Goal: Task Accomplishment & Management: Use online tool/utility

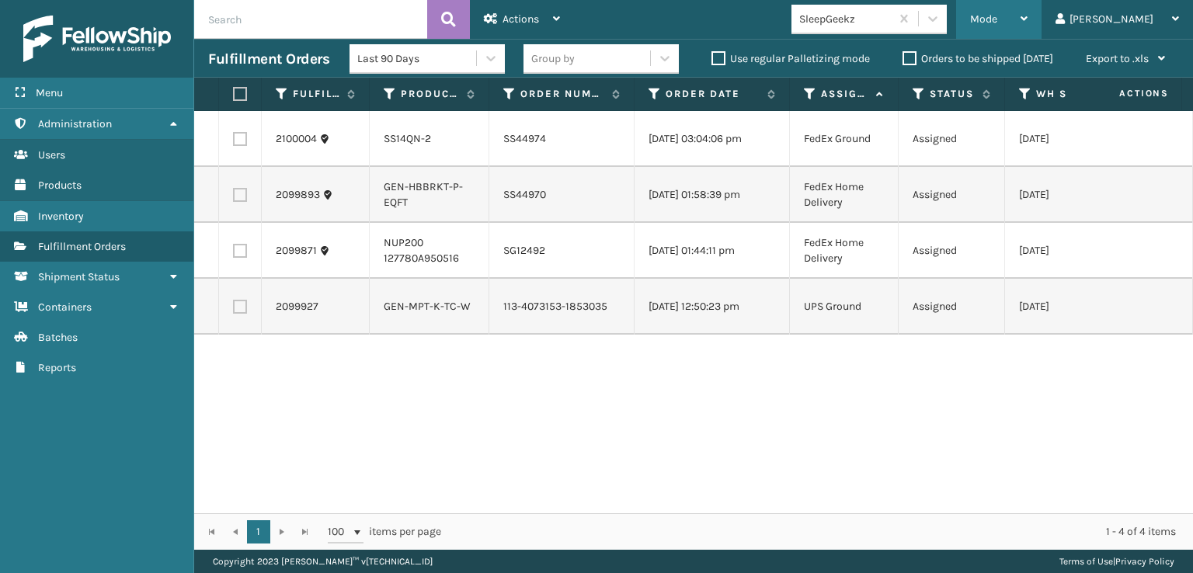
click at [1028, 9] on div "Mode" at bounding box center [998, 19] width 57 height 39
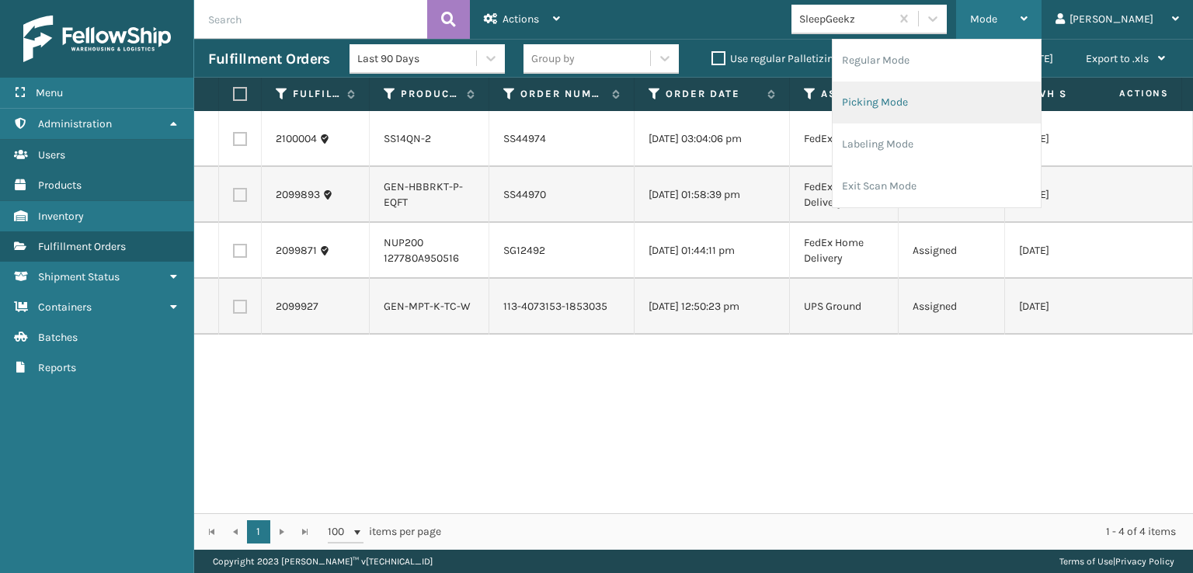
click at [938, 99] on li "Picking Mode" at bounding box center [937, 103] width 208 height 42
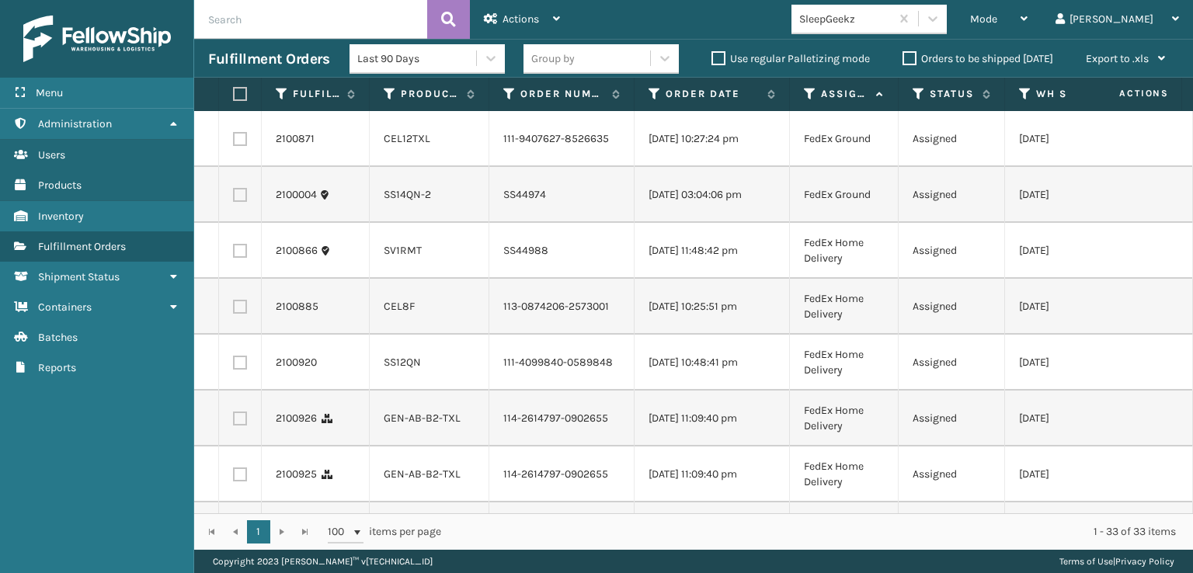
click at [242, 152] on td at bounding box center [240, 139] width 43 height 56
click at [243, 139] on label at bounding box center [240, 139] width 14 height 14
click at [234, 139] on input "checkbox" at bounding box center [233, 137] width 1 height 10
checkbox input "true"
click at [239, 202] on label at bounding box center [240, 195] width 14 height 14
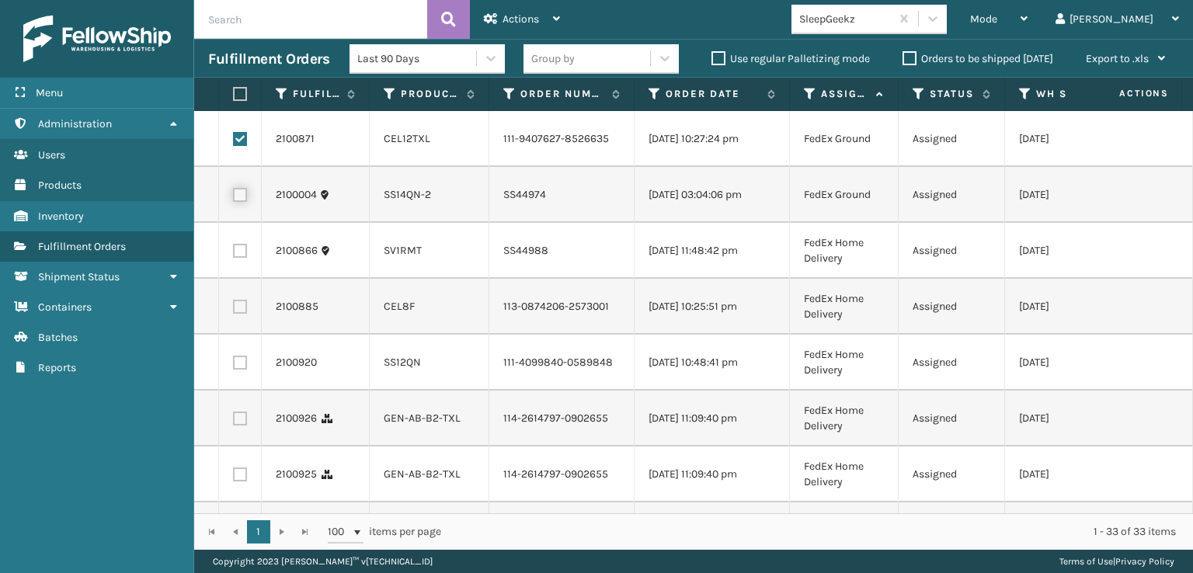
click at [234, 198] on input "checkbox" at bounding box center [233, 193] width 1 height 10
checkbox input "true"
click at [242, 314] on label at bounding box center [240, 307] width 14 height 14
click at [234, 310] on input "checkbox" at bounding box center [233, 305] width 1 height 10
checkbox input "true"
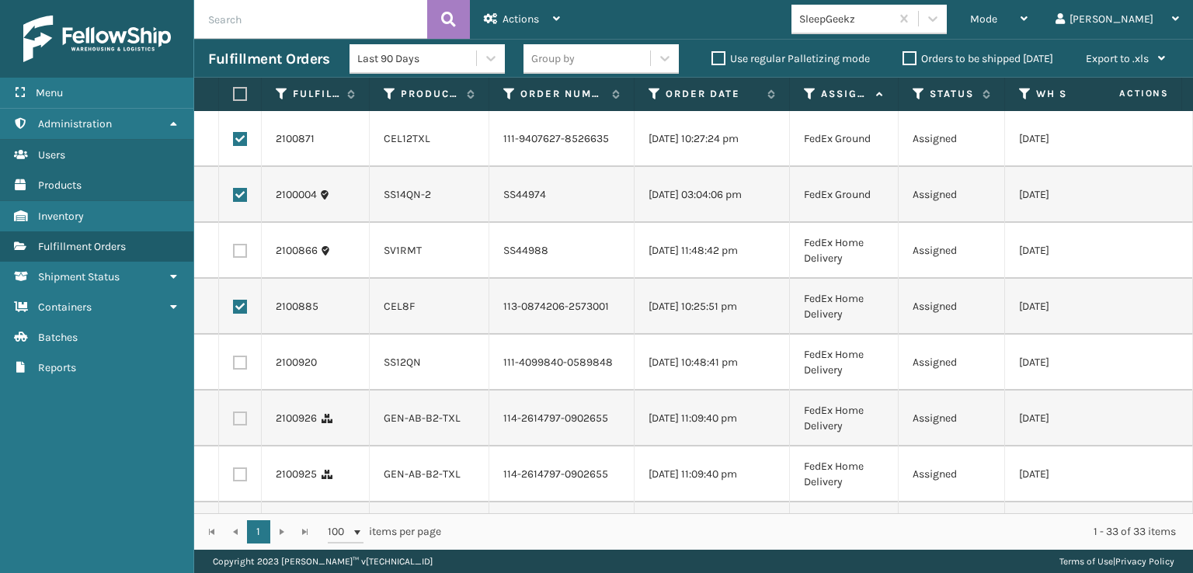
click at [239, 370] on label at bounding box center [240, 363] width 14 height 14
click at [234, 366] on input "checkbox" at bounding box center [233, 361] width 1 height 10
checkbox input "true"
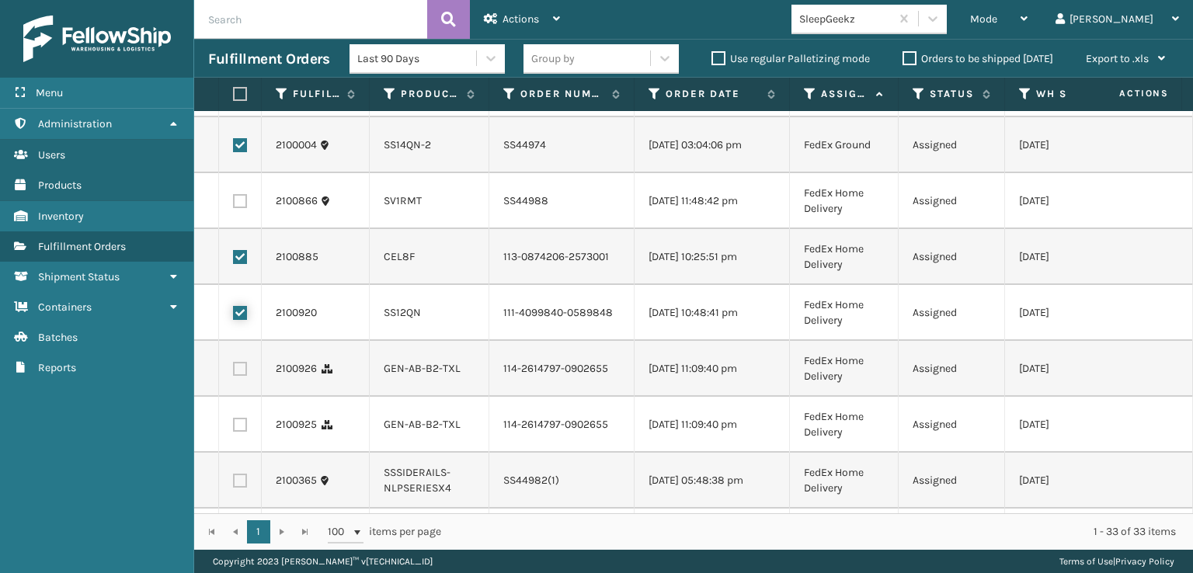
scroll to position [78, 0]
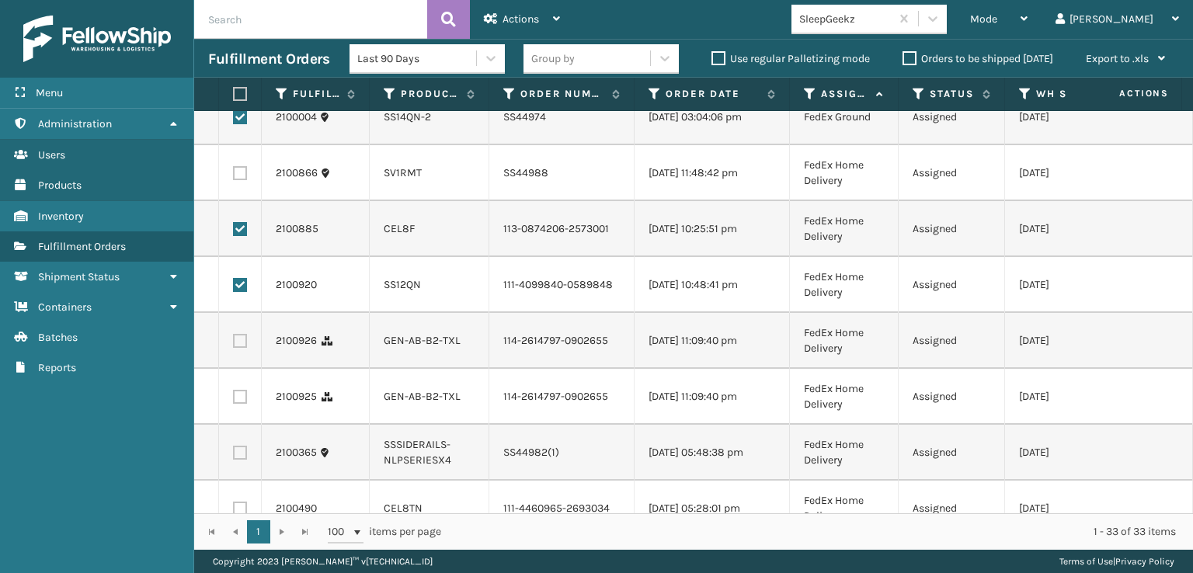
click at [233, 348] on label at bounding box center [240, 341] width 14 height 14
click at [233, 344] on input "checkbox" at bounding box center [233, 339] width 1 height 10
checkbox input "true"
drag, startPoint x: 236, startPoint y: 457, endPoint x: 239, endPoint y: 444, distance: 13.6
click at [237, 425] on td at bounding box center [240, 397] width 43 height 56
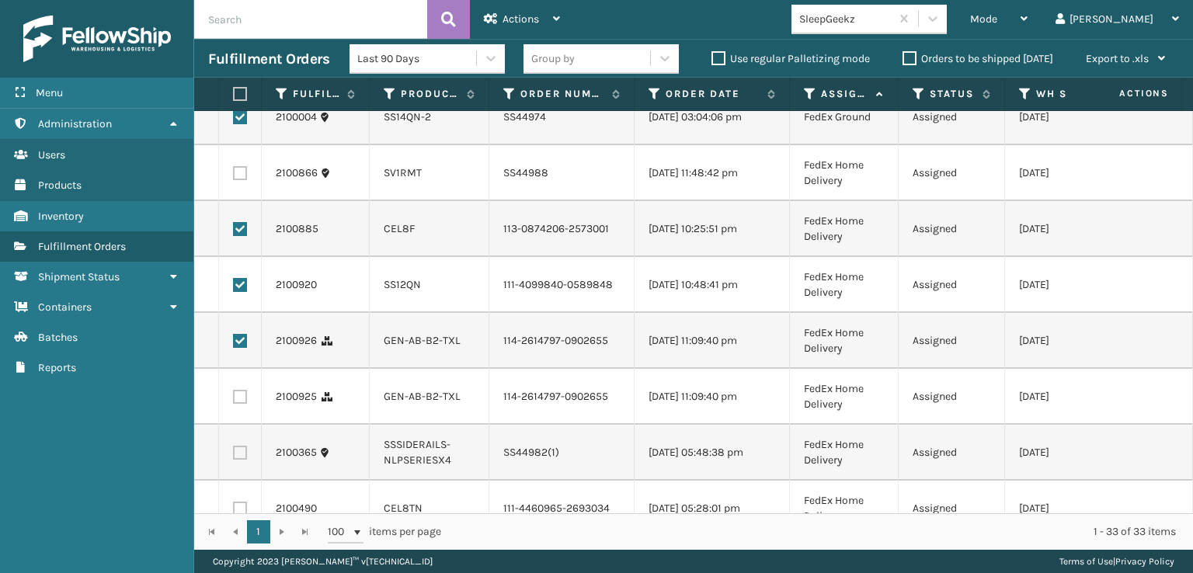
click at [242, 404] on label at bounding box center [240, 397] width 14 height 14
click at [234, 400] on input "checkbox" at bounding box center [233, 395] width 1 height 10
checkbox input "true"
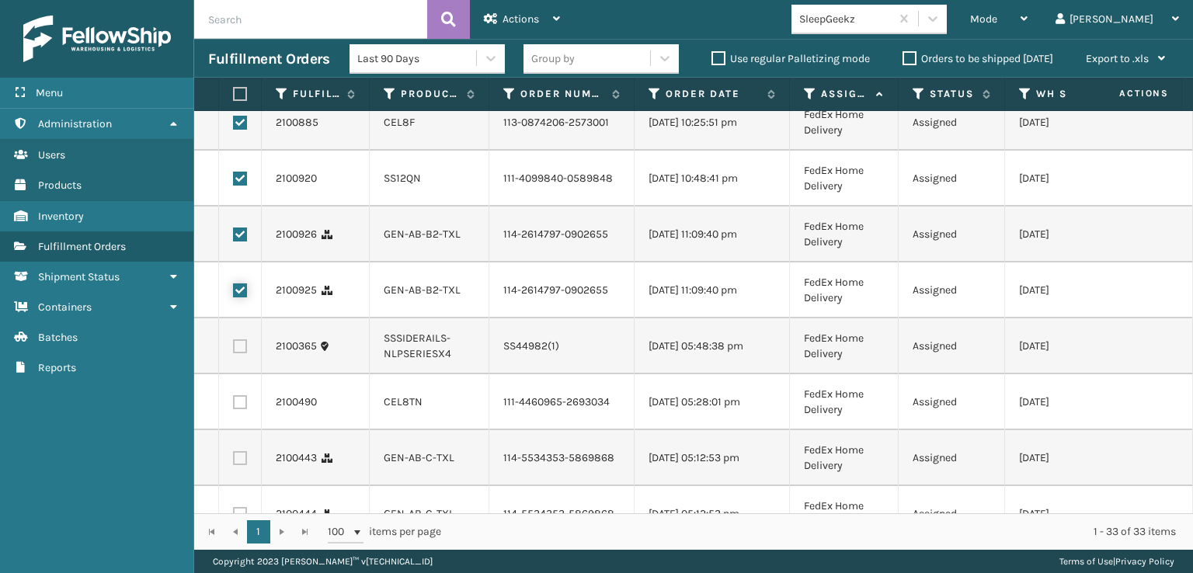
scroll to position [233, 0]
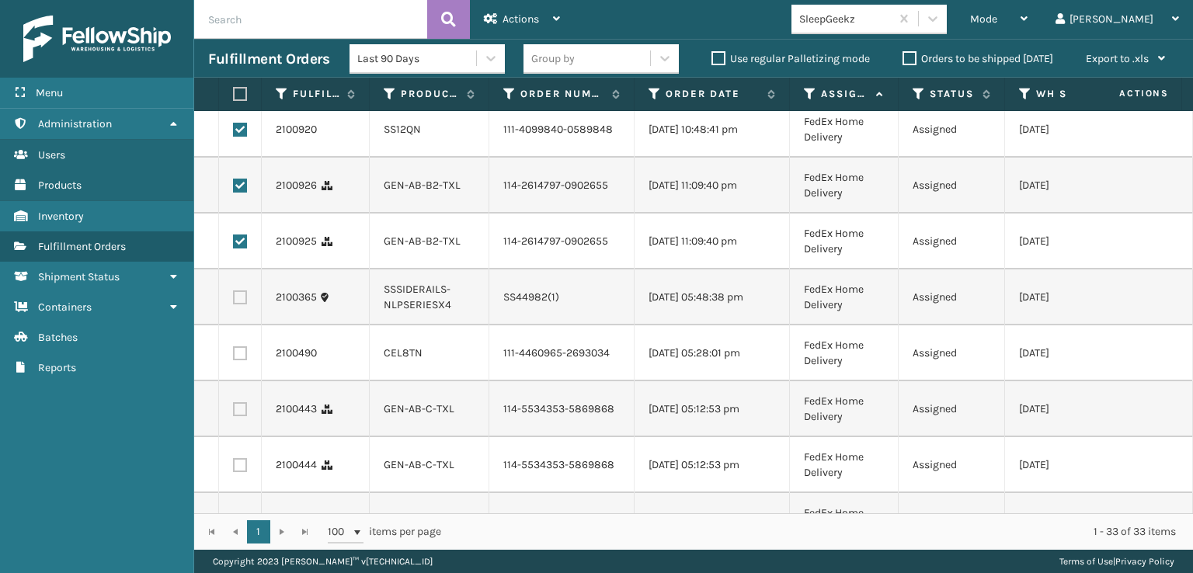
click at [239, 360] on label at bounding box center [240, 353] width 14 height 14
click at [234, 357] on input "checkbox" at bounding box center [233, 351] width 1 height 10
checkbox input "true"
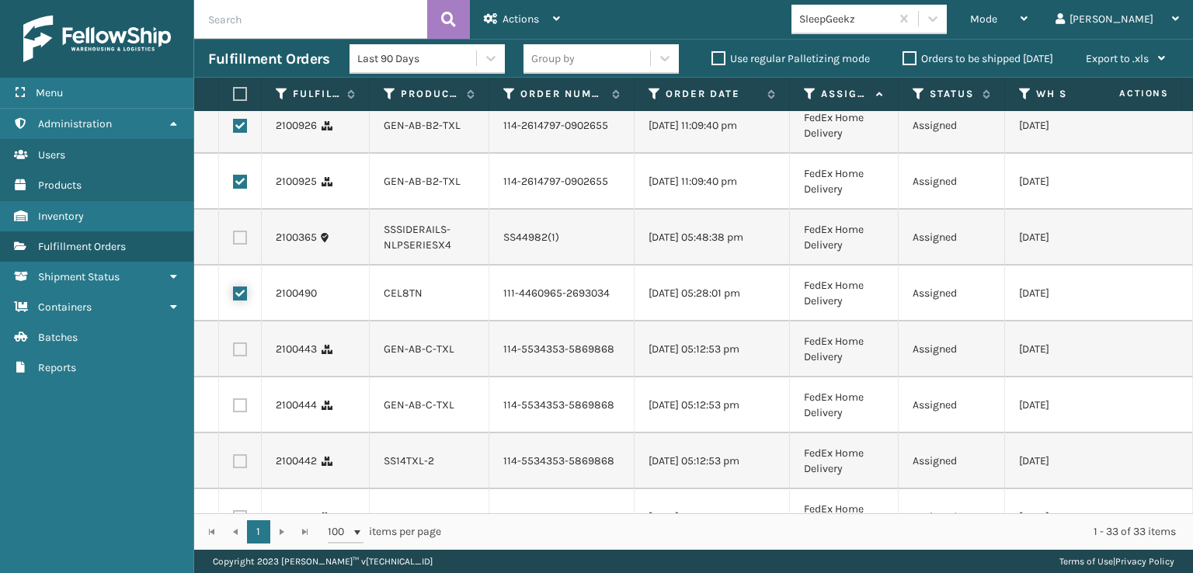
scroll to position [311, 0]
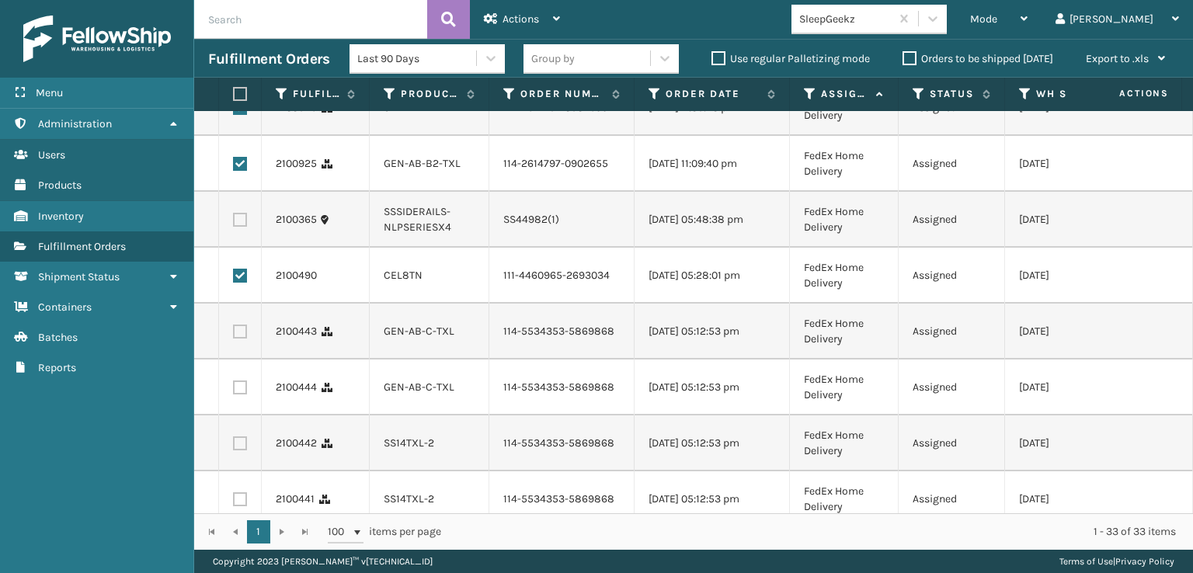
click at [242, 339] on label at bounding box center [240, 332] width 14 height 14
click at [234, 335] on input "checkbox" at bounding box center [233, 330] width 1 height 10
checkbox input "true"
click at [239, 395] on label at bounding box center [240, 388] width 14 height 14
click at [234, 391] on input "checkbox" at bounding box center [233, 386] width 1 height 10
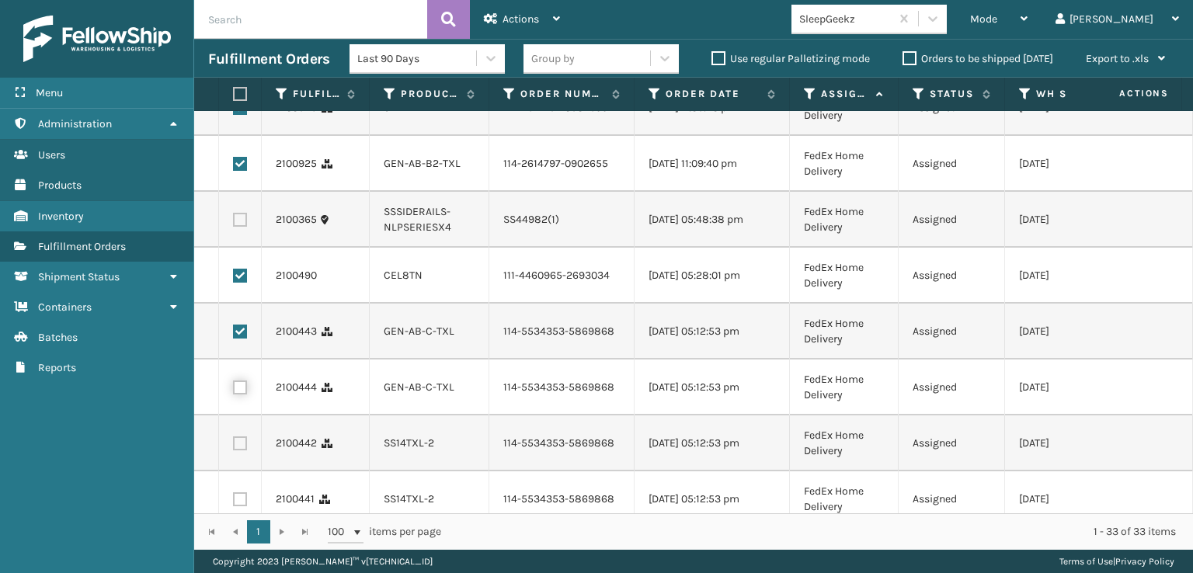
checkbox input "true"
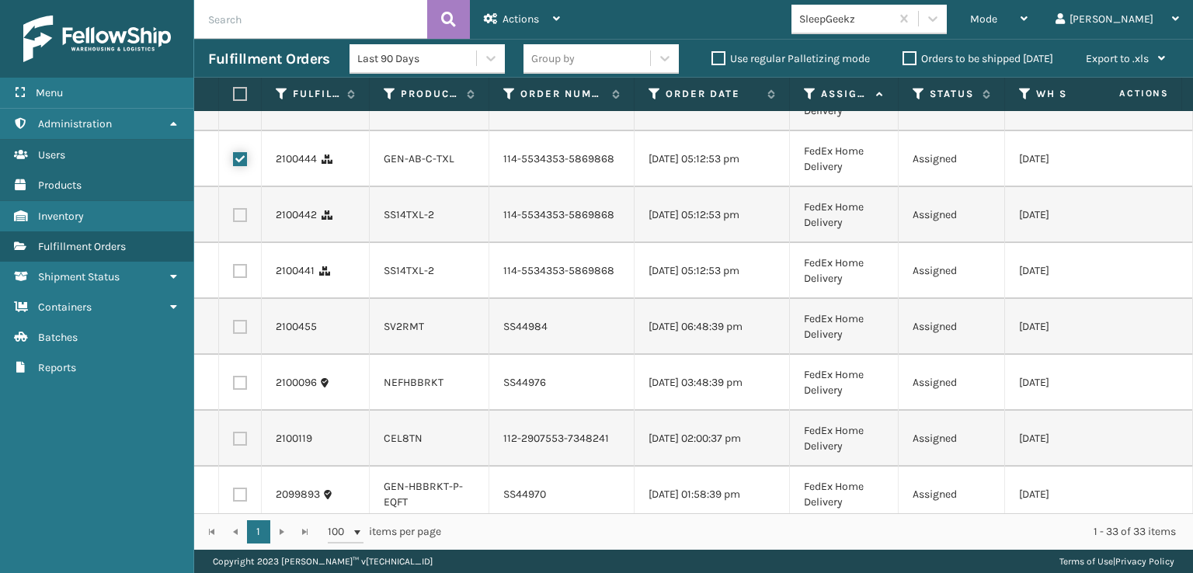
scroll to position [544, 0]
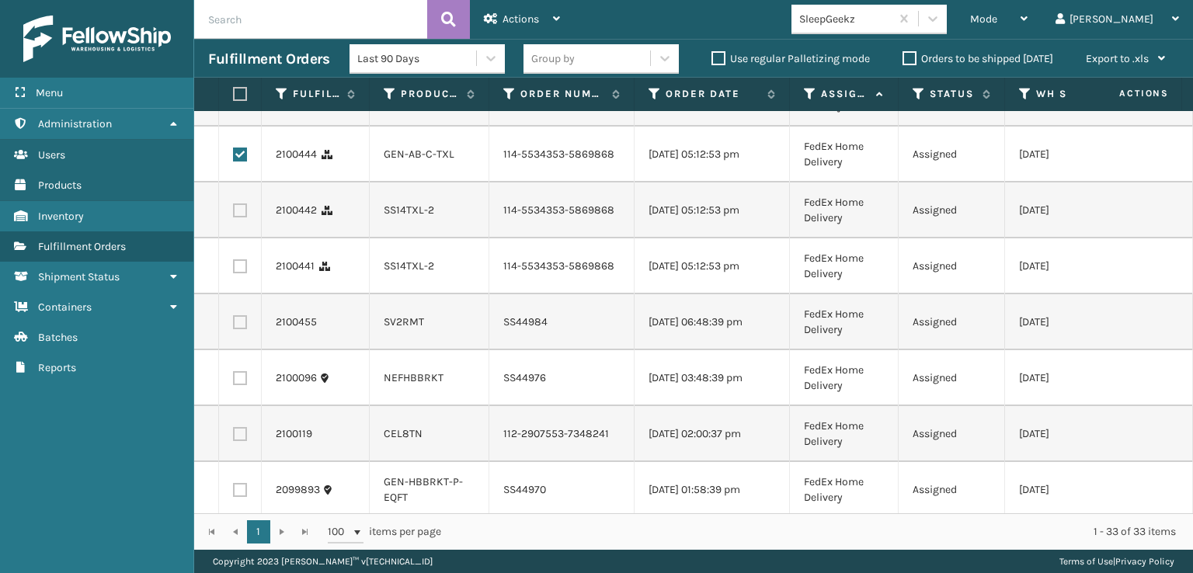
click at [237, 218] on label at bounding box center [240, 211] width 14 height 14
click at [234, 214] on input "checkbox" at bounding box center [233, 209] width 1 height 10
checkbox input "true"
click at [239, 273] on label at bounding box center [240, 266] width 14 height 14
click at [234, 270] on input "checkbox" at bounding box center [233, 264] width 1 height 10
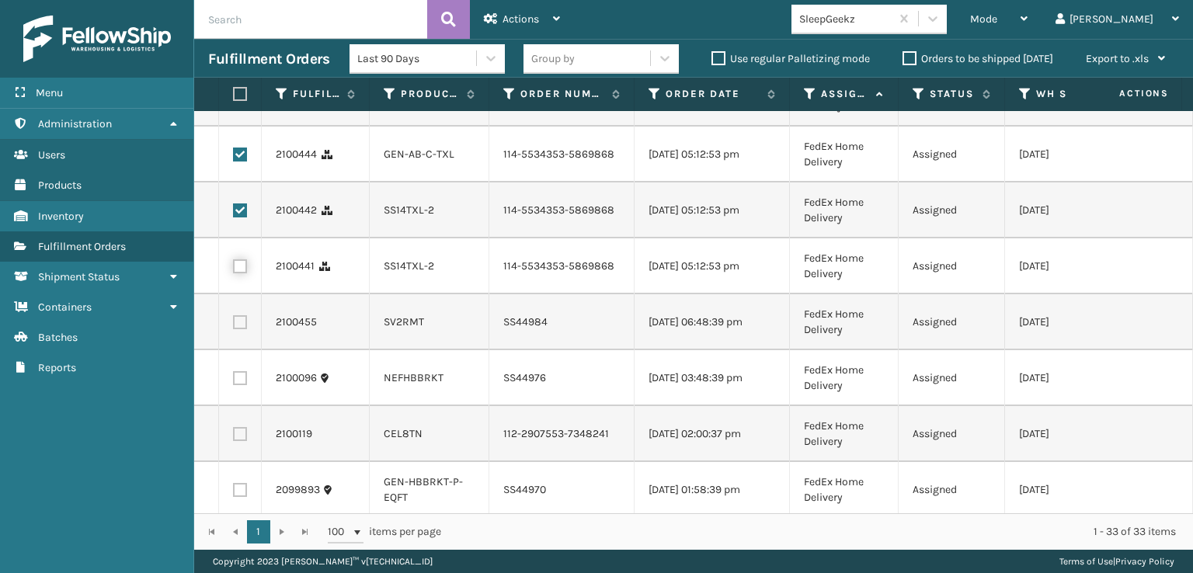
checkbox input "true"
click at [242, 350] on td at bounding box center [240, 322] width 43 height 56
click at [242, 329] on label at bounding box center [240, 322] width 14 height 14
click at [234, 326] on input "checkbox" at bounding box center [233, 320] width 1 height 10
click at [242, 329] on label at bounding box center [240, 322] width 14 height 14
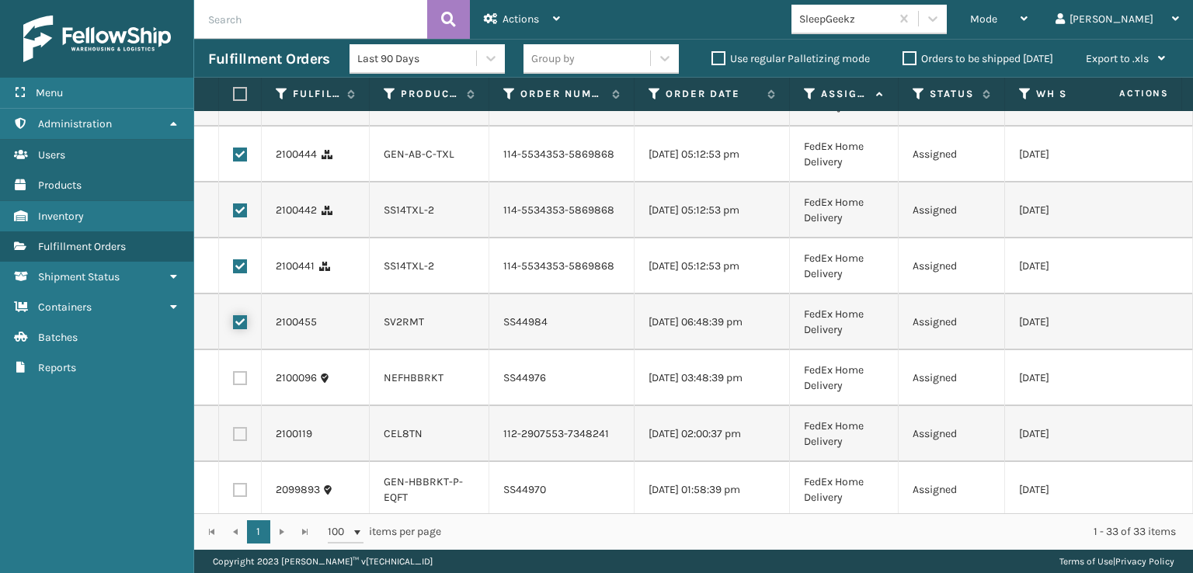
click at [234, 326] on input "checkbox" at bounding box center [233, 320] width 1 height 10
checkbox input "false"
click at [240, 385] on label at bounding box center [240, 378] width 14 height 14
click at [234, 381] on input "checkbox" at bounding box center [233, 376] width 1 height 10
click at [237, 385] on label at bounding box center [240, 378] width 14 height 14
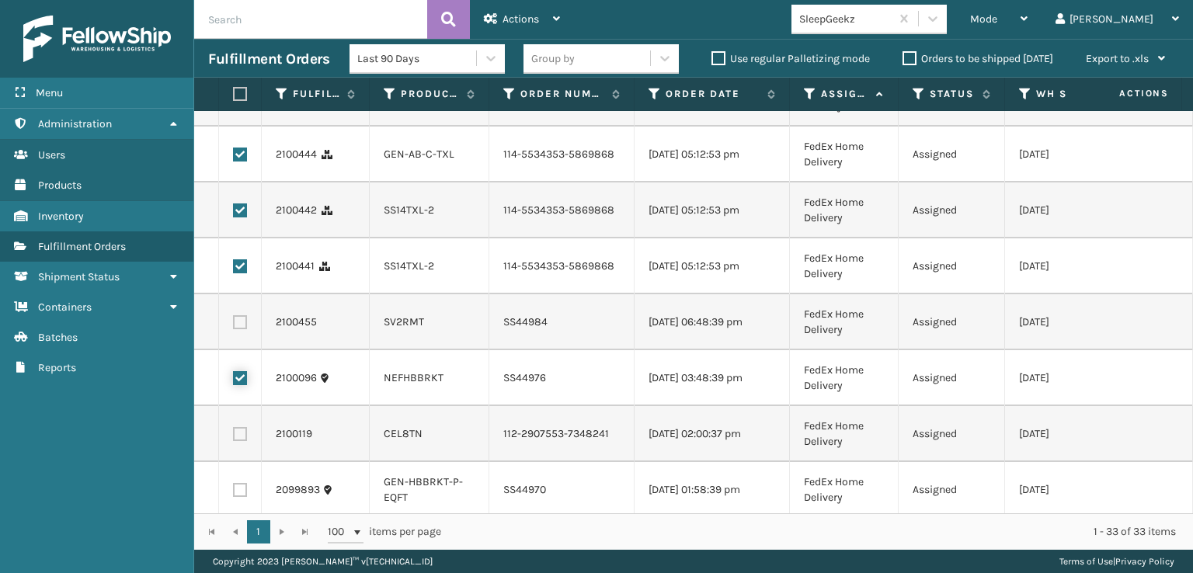
click at [234, 381] on input "checkbox" at bounding box center [233, 376] width 1 height 10
checkbox input "false"
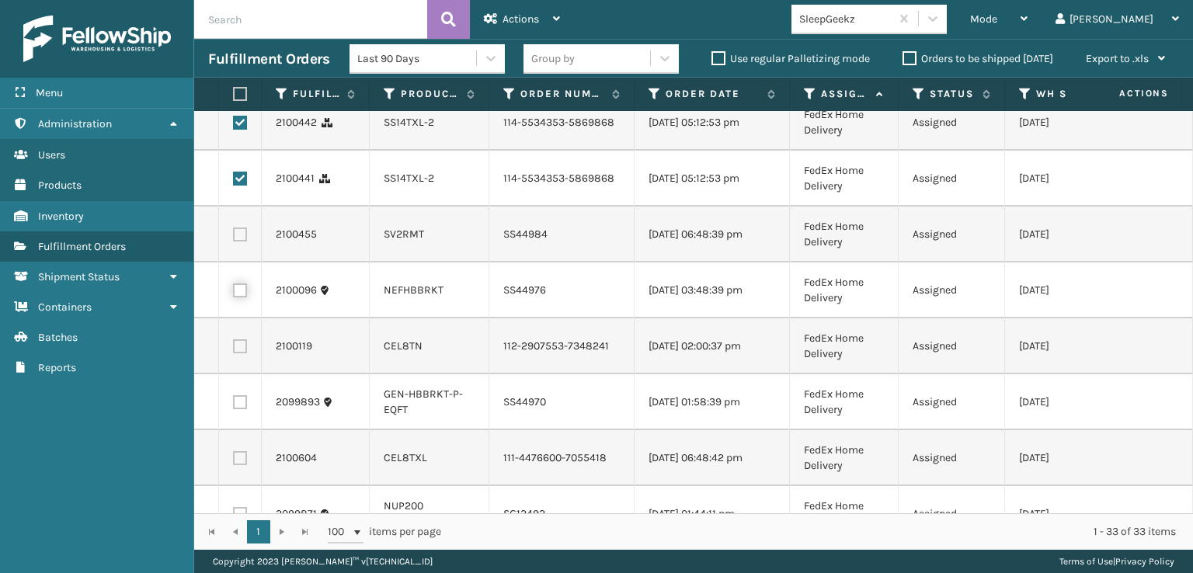
scroll to position [699, 0]
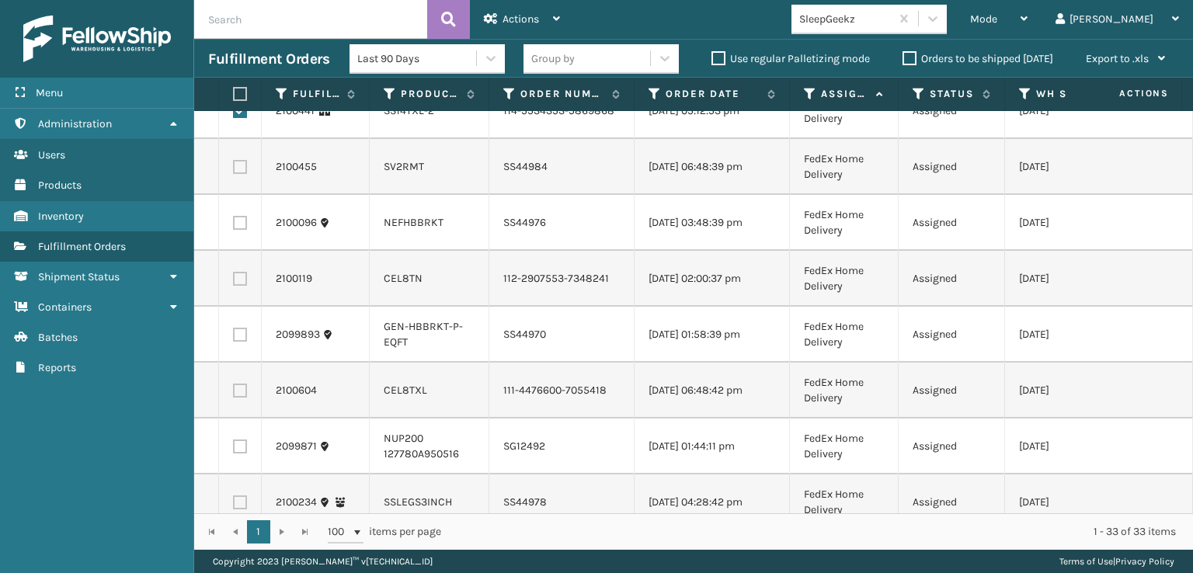
click at [242, 286] on label at bounding box center [240, 279] width 14 height 14
click at [234, 282] on input "checkbox" at bounding box center [233, 277] width 1 height 10
checkbox input "true"
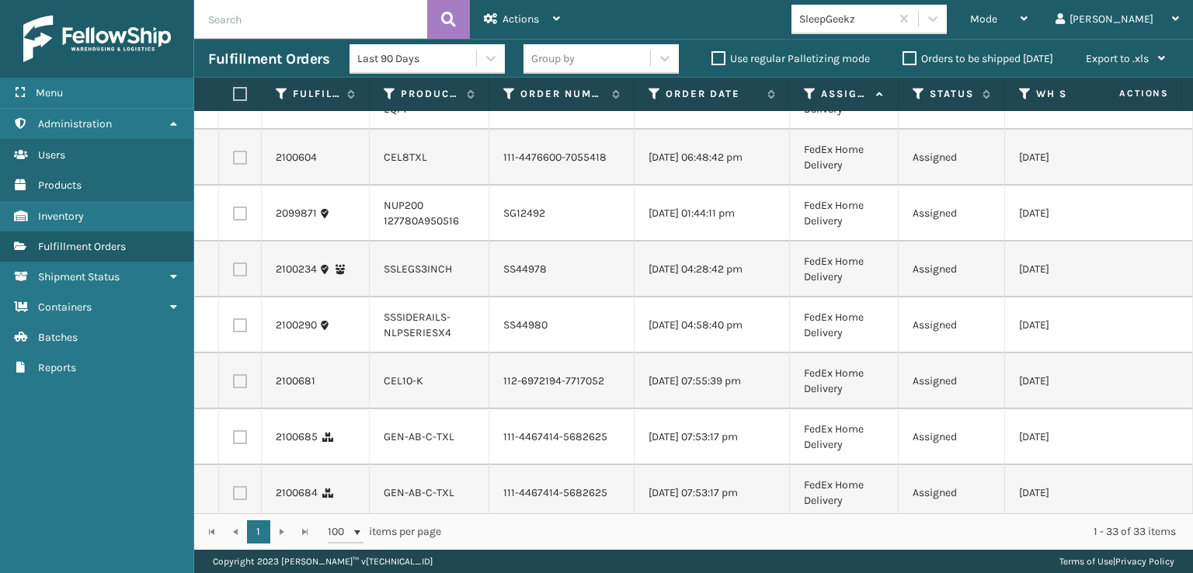
click at [234, 165] on label at bounding box center [240, 158] width 14 height 14
click at [234, 161] on input "checkbox" at bounding box center [233, 156] width 1 height 10
checkbox input "true"
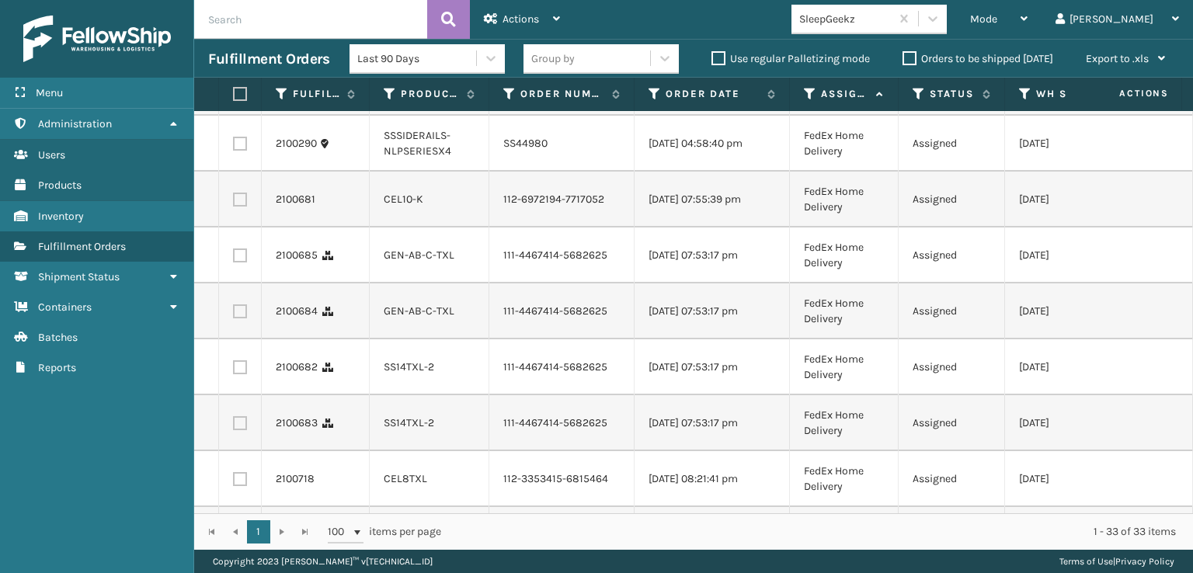
scroll to position [1165, 0]
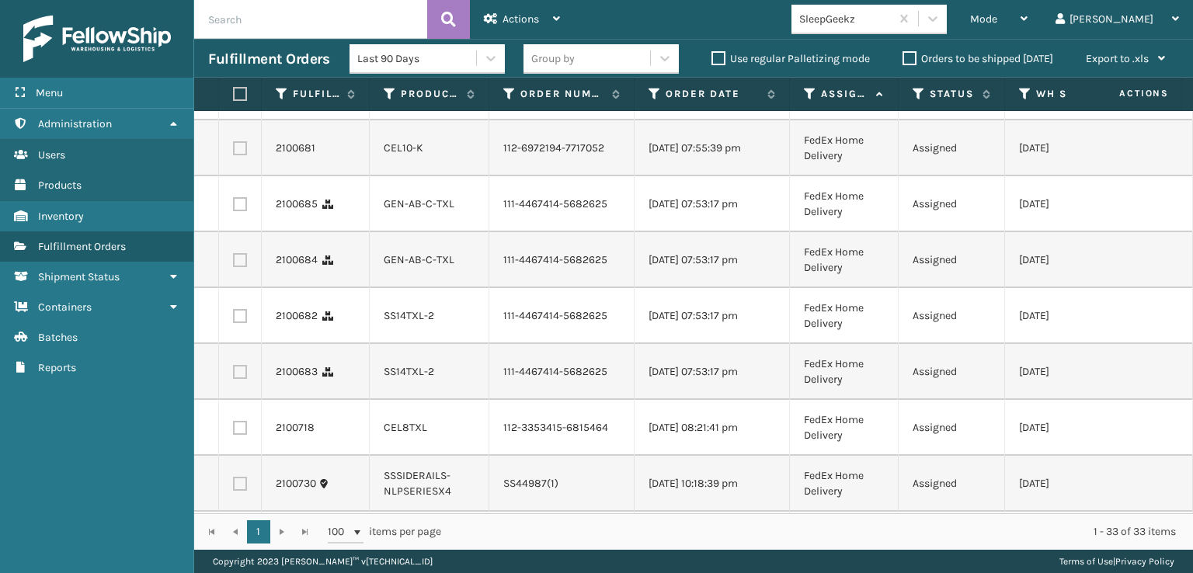
click at [243, 155] on label at bounding box center [240, 148] width 14 height 14
click at [234, 151] on input "checkbox" at bounding box center [233, 146] width 1 height 10
checkbox input "true"
drag, startPoint x: 245, startPoint y: 330, endPoint x: 245, endPoint y: 344, distance: 14.0
click at [245, 232] on td at bounding box center [240, 204] width 43 height 56
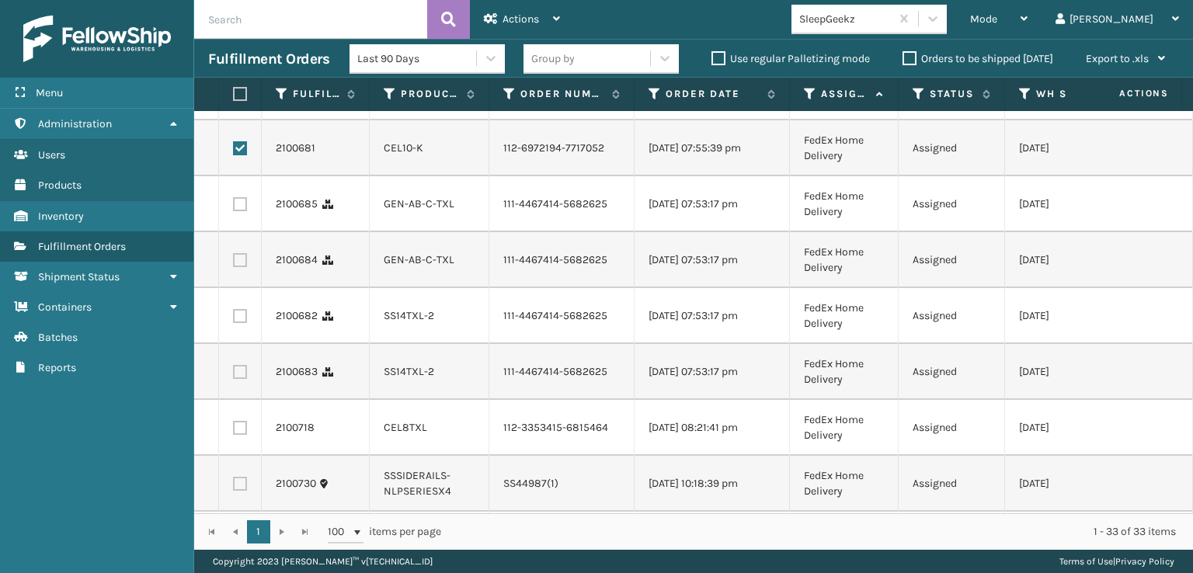
click at [245, 232] on td at bounding box center [240, 204] width 43 height 56
click at [241, 211] on label at bounding box center [240, 204] width 14 height 14
click at [234, 207] on input "checkbox" at bounding box center [233, 202] width 1 height 10
checkbox input "true"
click at [242, 267] on label at bounding box center [240, 260] width 14 height 14
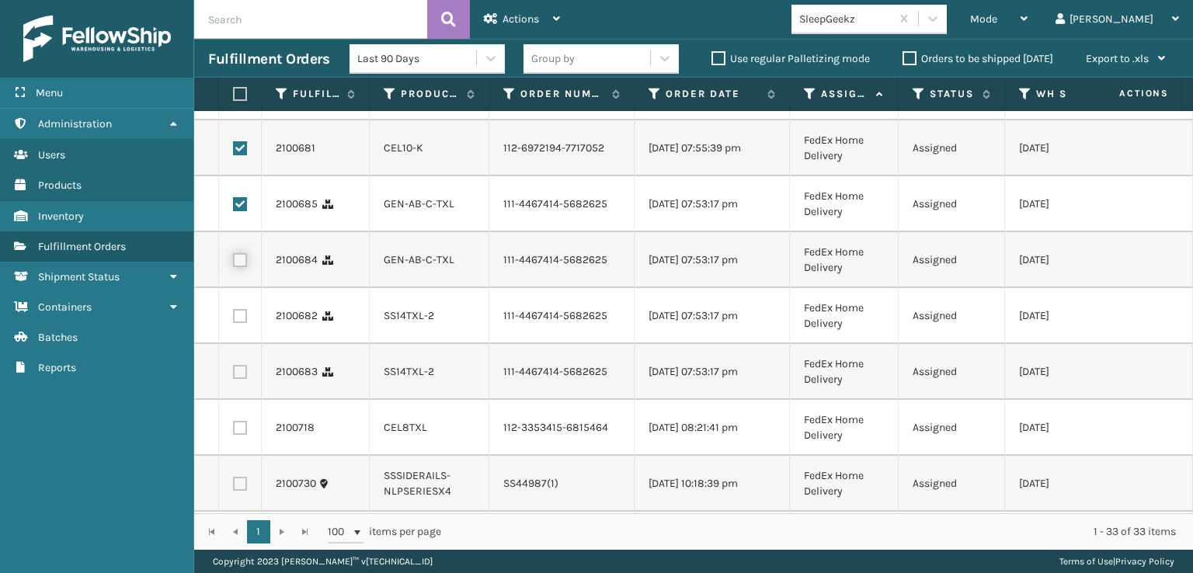
click at [234, 263] on input "checkbox" at bounding box center [233, 258] width 1 height 10
checkbox input "true"
click at [237, 344] on td at bounding box center [240, 316] width 43 height 56
click at [242, 323] on label at bounding box center [240, 316] width 14 height 14
click at [234, 319] on input "checkbox" at bounding box center [233, 314] width 1 height 10
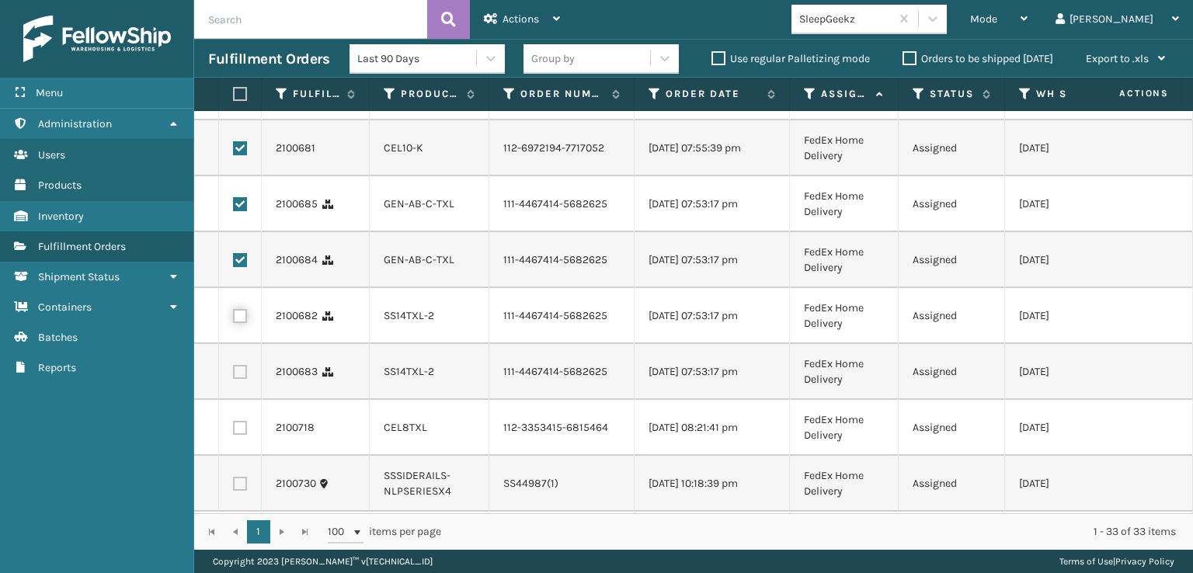
checkbox input "true"
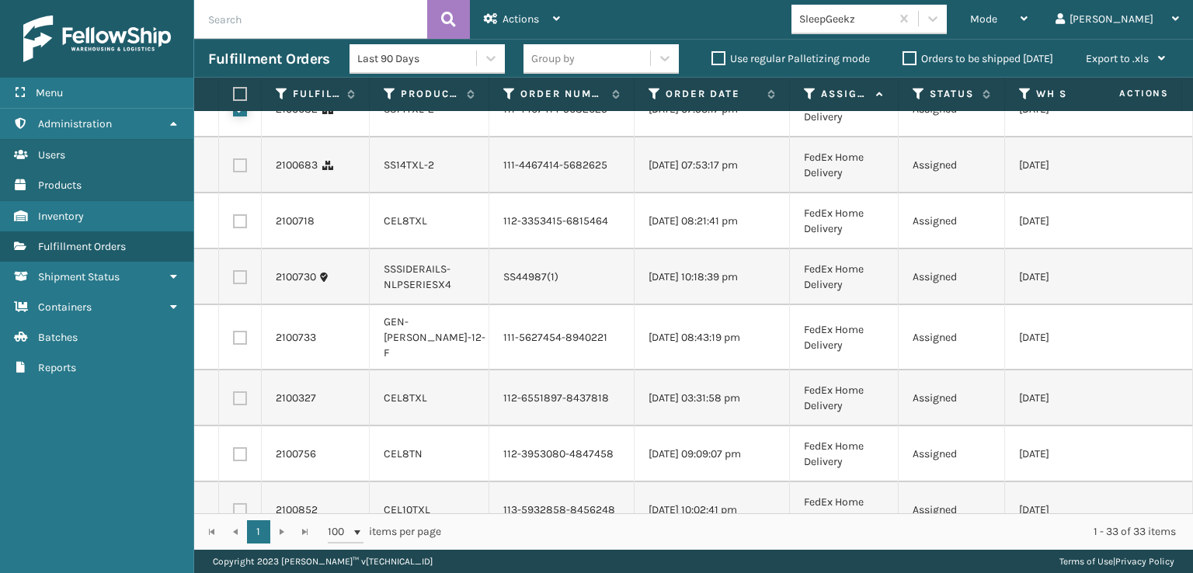
scroll to position [1398, 0]
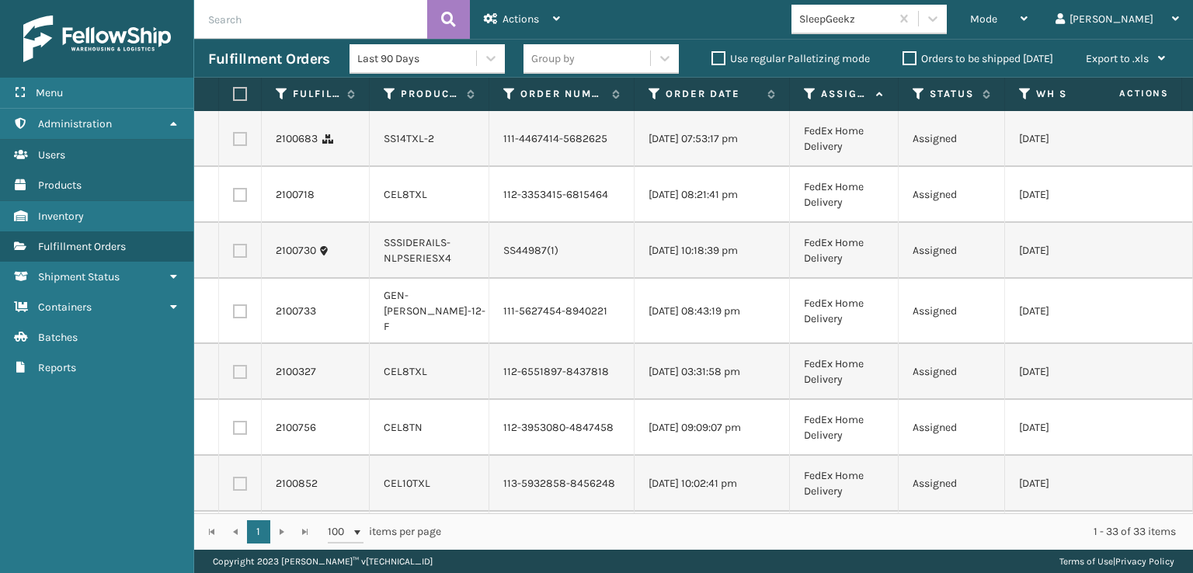
click at [239, 146] on label at bounding box center [240, 139] width 14 height 14
click at [234, 142] on input "checkbox" at bounding box center [233, 137] width 1 height 10
checkbox input "true"
click at [241, 202] on label at bounding box center [240, 195] width 14 height 14
click at [234, 198] on input "checkbox" at bounding box center [233, 193] width 1 height 10
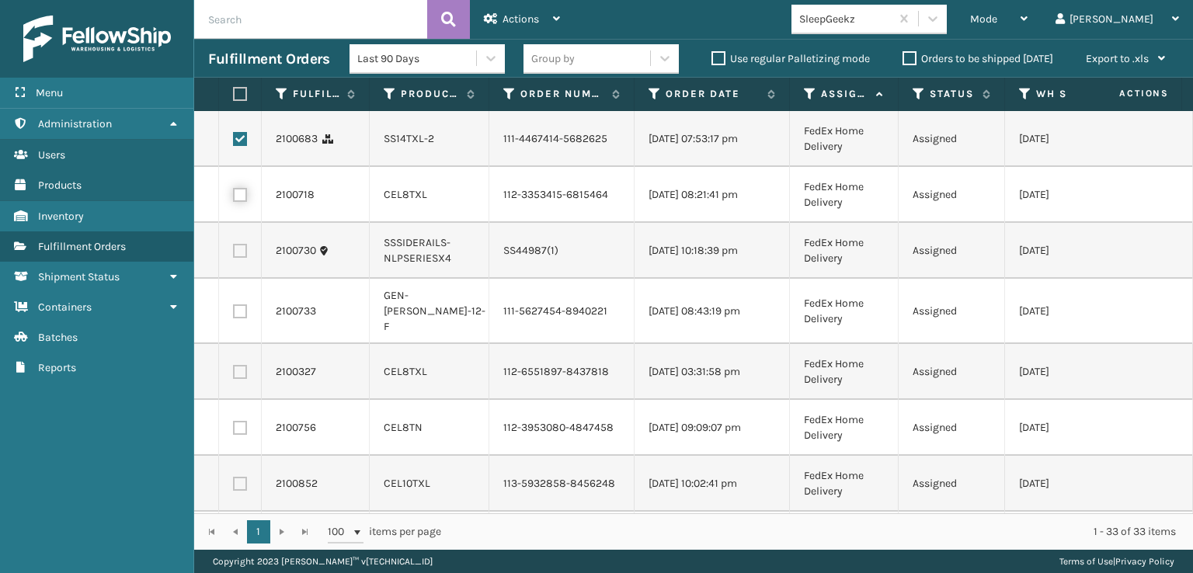
checkbox input "true"
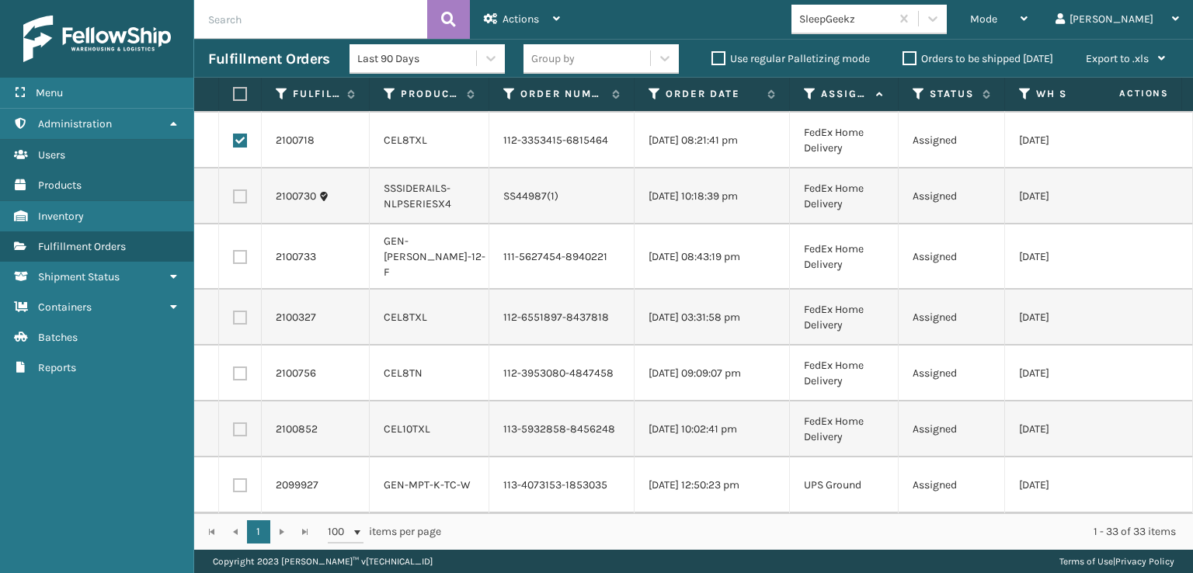
click at [246, 264] on label at bounding box center [240, 257] width 14 height 14
click at [234, 260] on input "checkbox" at bounding box center [233, 255] width 1 height 10
checkbox input "true"
click at [242, 346] on td at bounding box center [240, 318] width 43 height 56
click at [241, 325] on label at bounding box center [240, 318] width 14 height 14
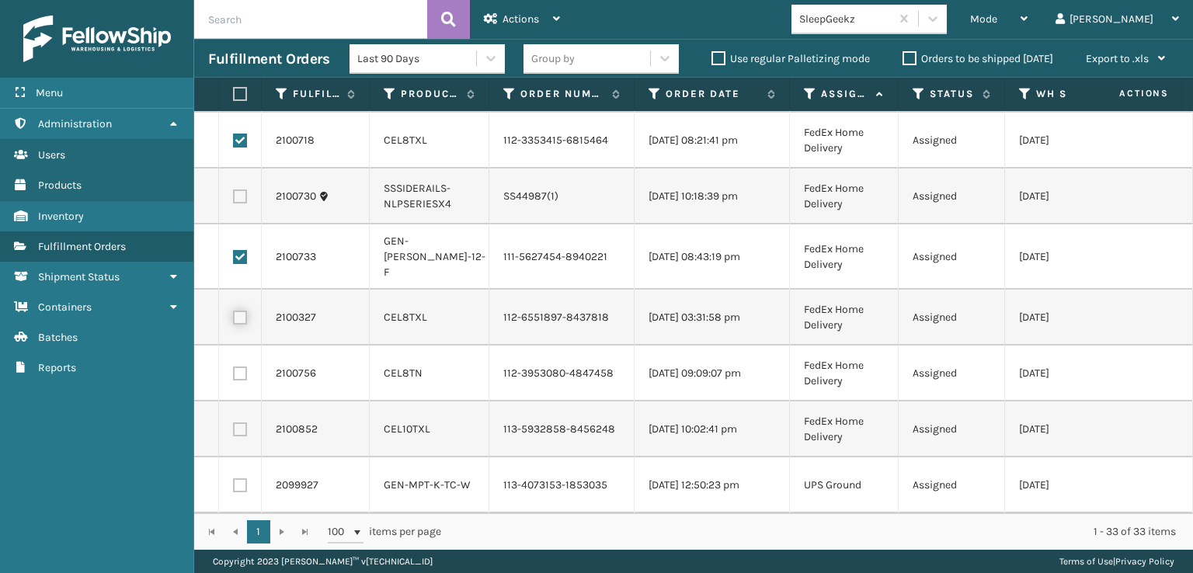
click at [234, 321] on input "checkbox" at bounding box center [233, 316] width 1 height 10
checkbox input "true"
click at [241, 381] on label at bounding box center [240, 374] width 14 height 14
click at [234, 377] on input "checkbox" at bounding box center [233, 372] width 1 height 10
checkbox input "true"
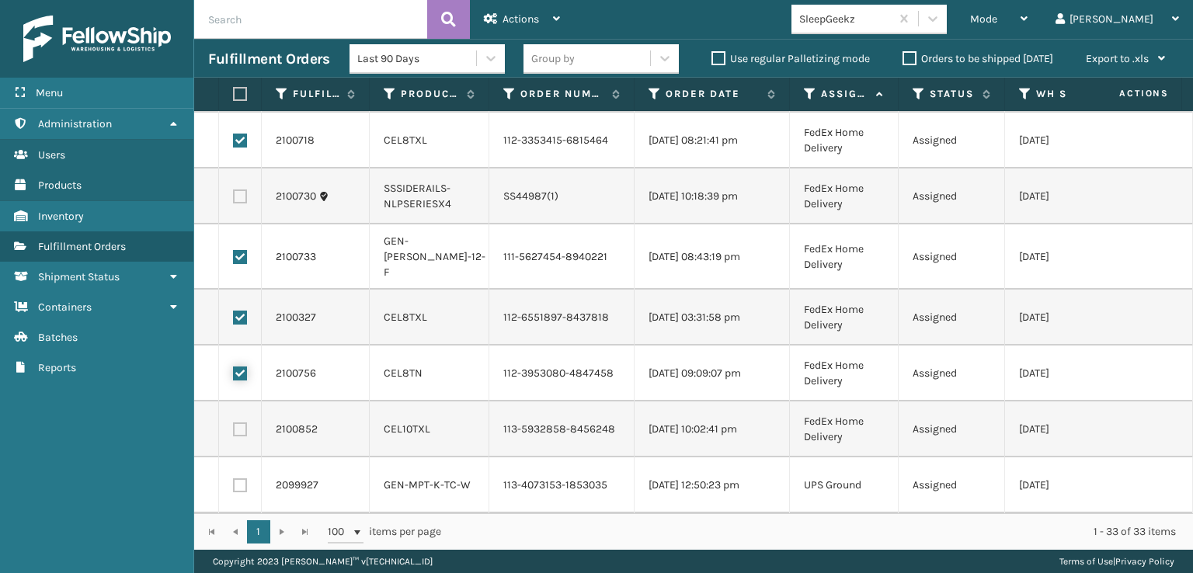
scroll to position [1669, 0]
click at [242, 423] on label at bounding box center [240, 430] width 14 height 14
click at [234, 423] on input "checkbox" at bounding box center [233, 428] width 1 height 10
checkbox input "true"
click at [517, 27] on div "Actions" at bounding box center [522, 19] width 76 height 39
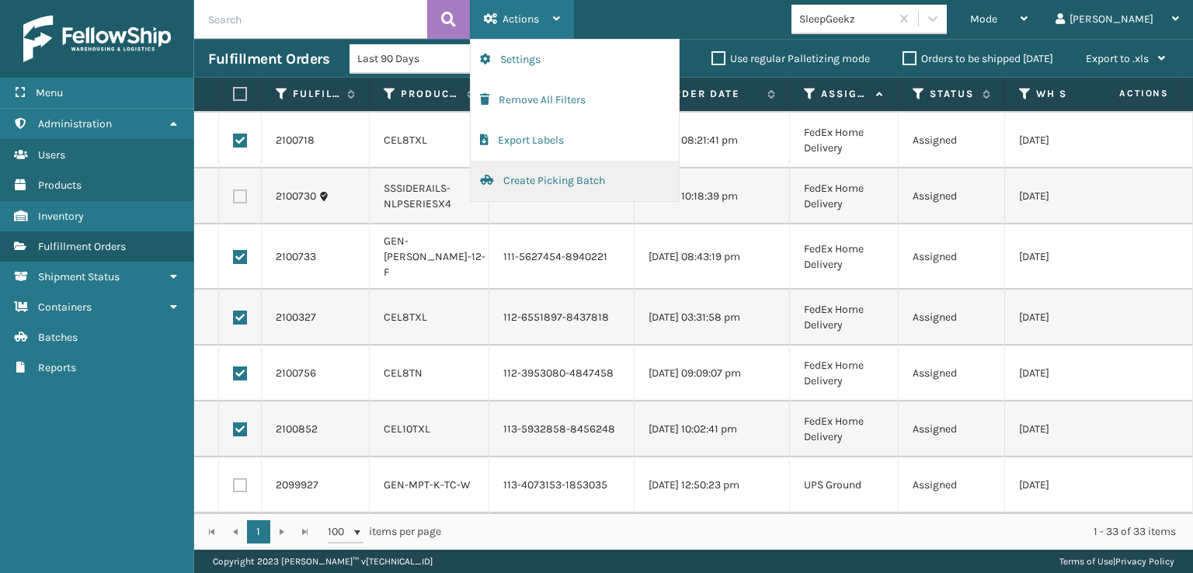
click at [550, 187] on button "Create Picking Batch" at bounding box center [575, 181] width 208 height 40
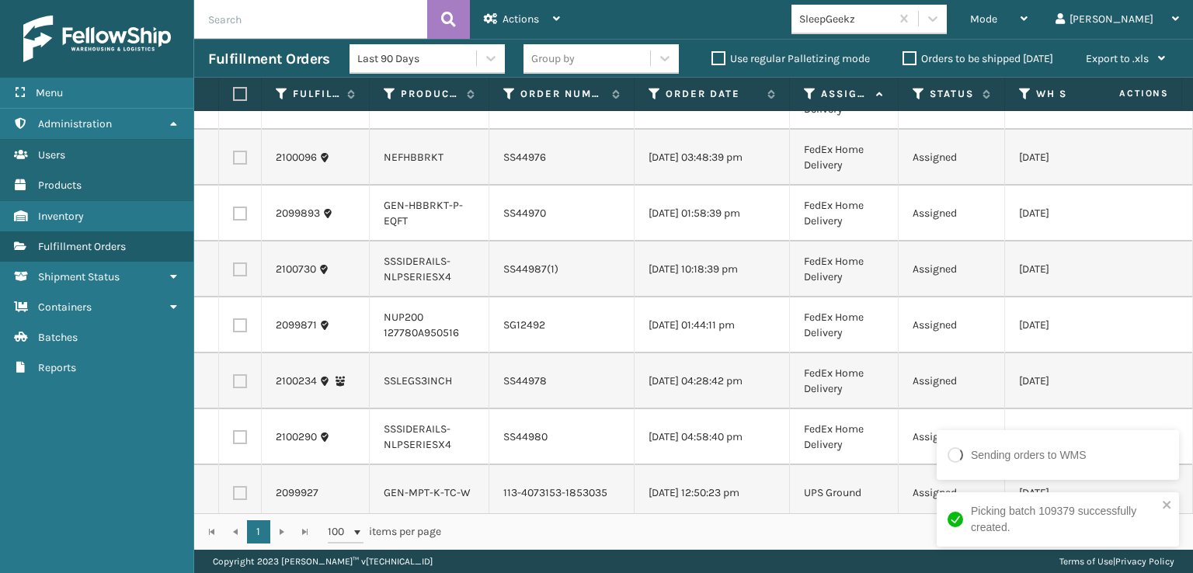
scroll to position [168, 0]
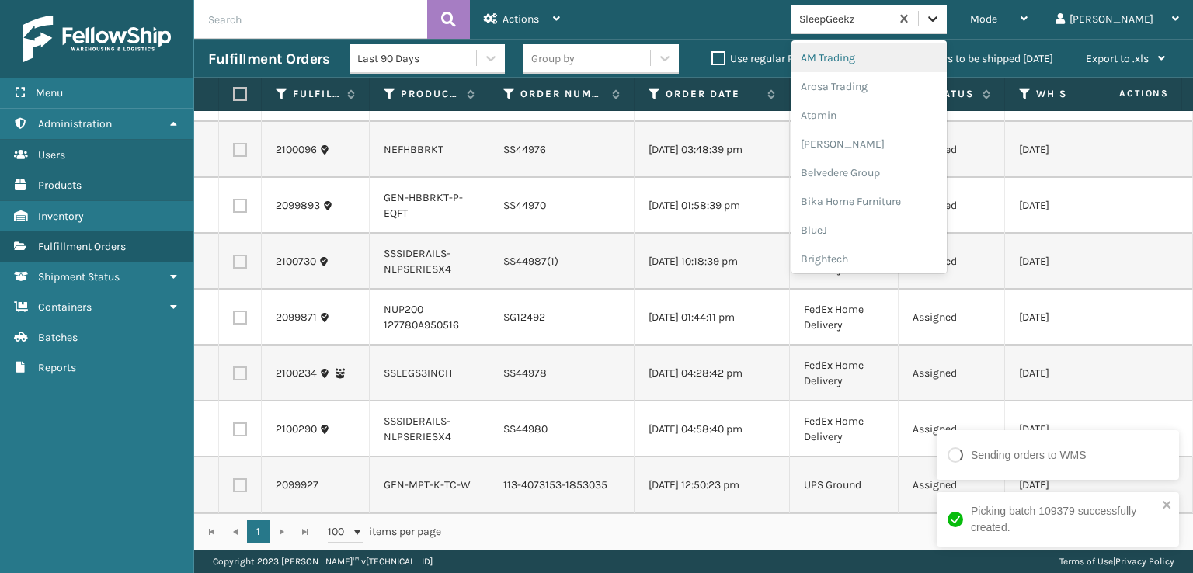
click at [941, 23] on icon at bounding box center [933, 19] width 16 height 16
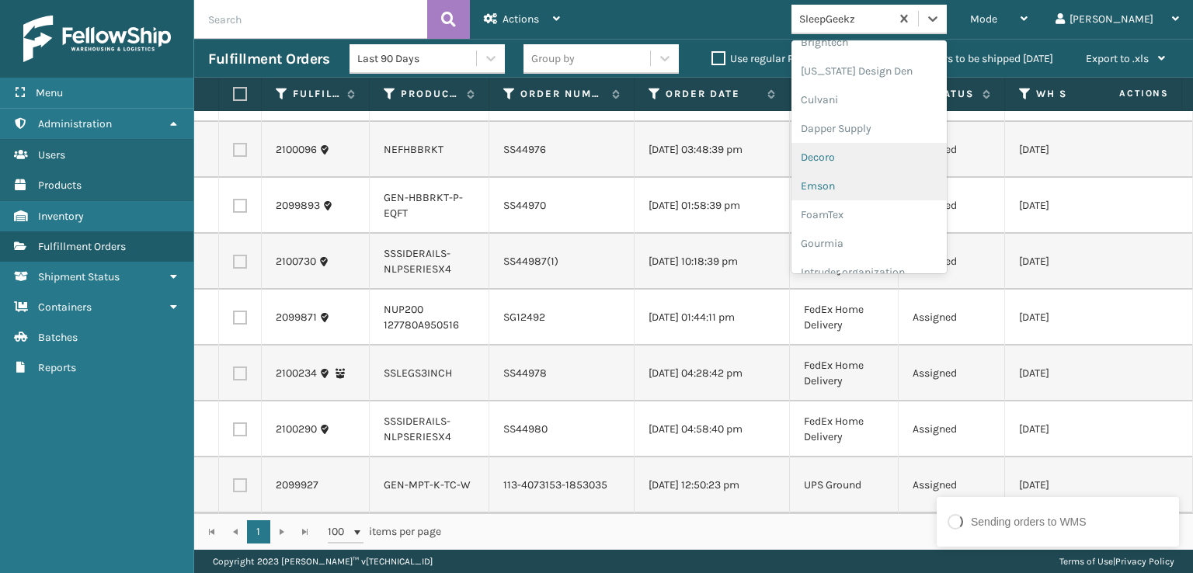
scroll to position [233, 0]
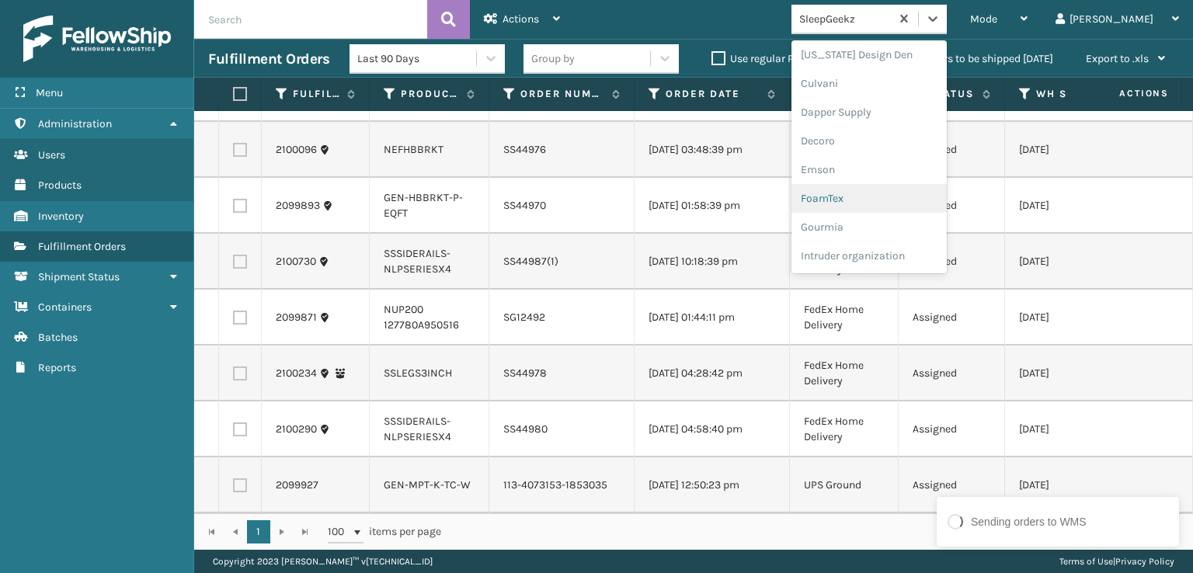
click at [895, 192] on div "FoamTex" at bounding box center [869, 198] width 155 height 29
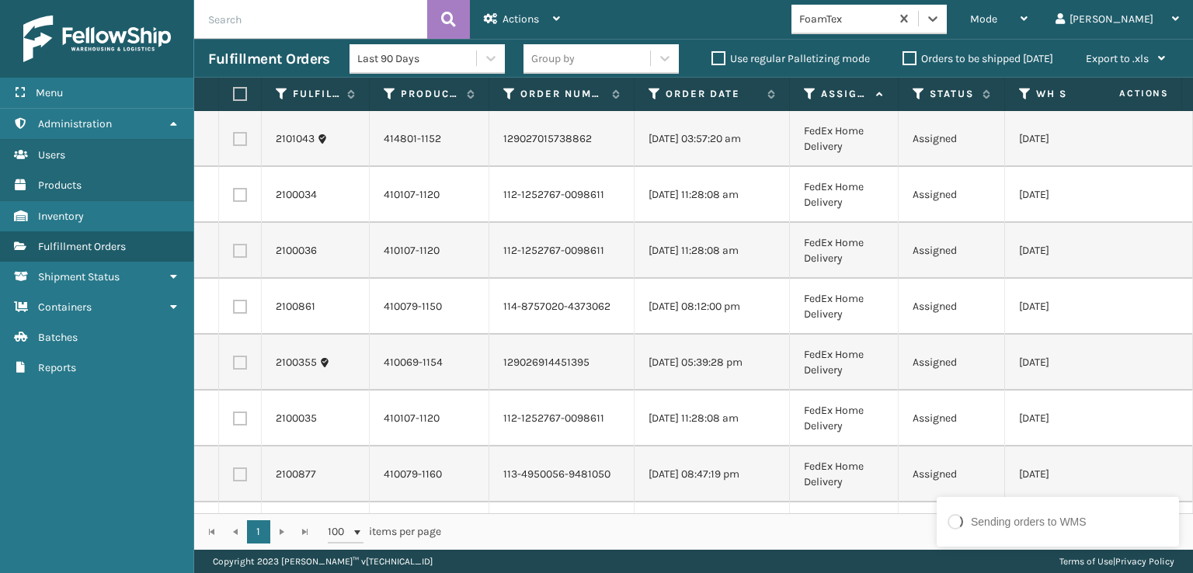
scroll to position [0, 0]
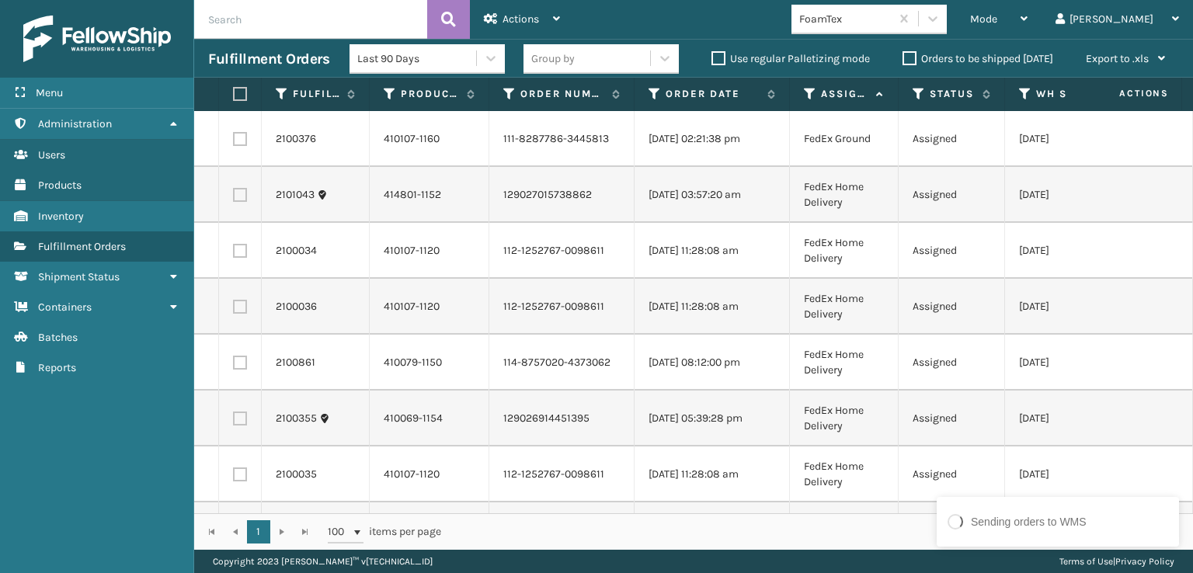
click at [242, 141] on label at bounding box center [240, 139] width 14 height 14
click at [234, 141] on input "checkbox" at bounding box center [233, 137] width 1 height 10
checkbox input "true"
click at [241, 194] on label at bounding box center [240, 195] width 14 height 14
click at [234, 194] on input "checkbox" at bounding box center [233, 193] width 1 height 10
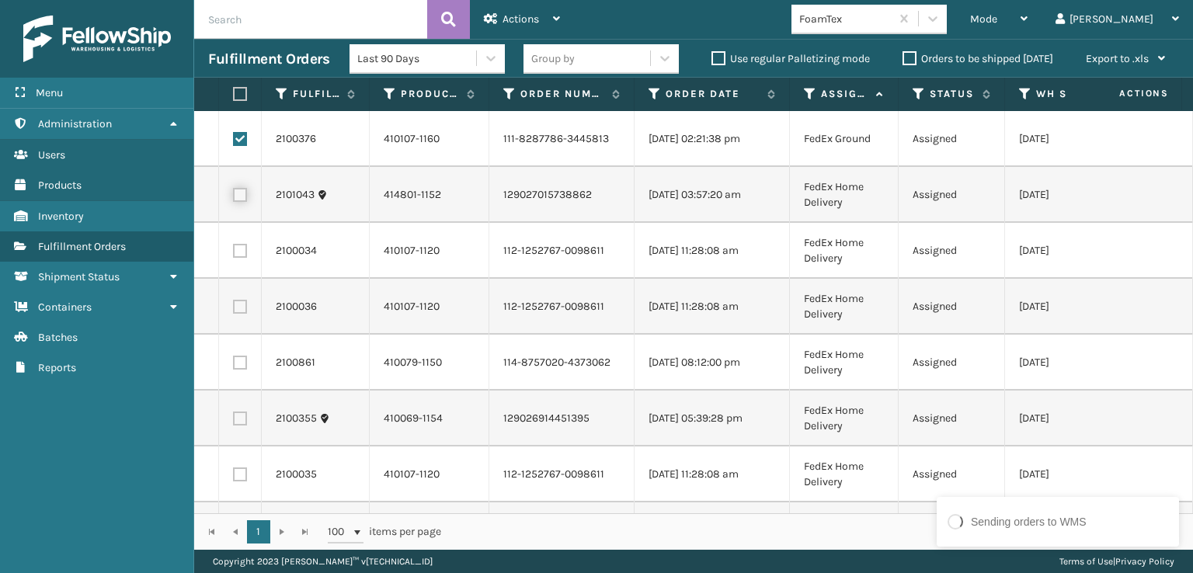
checkbox input "true"
click at [243, 271] on td at bounding box center [240, 251] width 43 height 56
click at [241, 255] on label at bounding box center [240, 251] width 14 height 14
click at [234, 254] on input "checkbox" at bounding box center [233, 249] width 1 height 10
checkbox input "true"
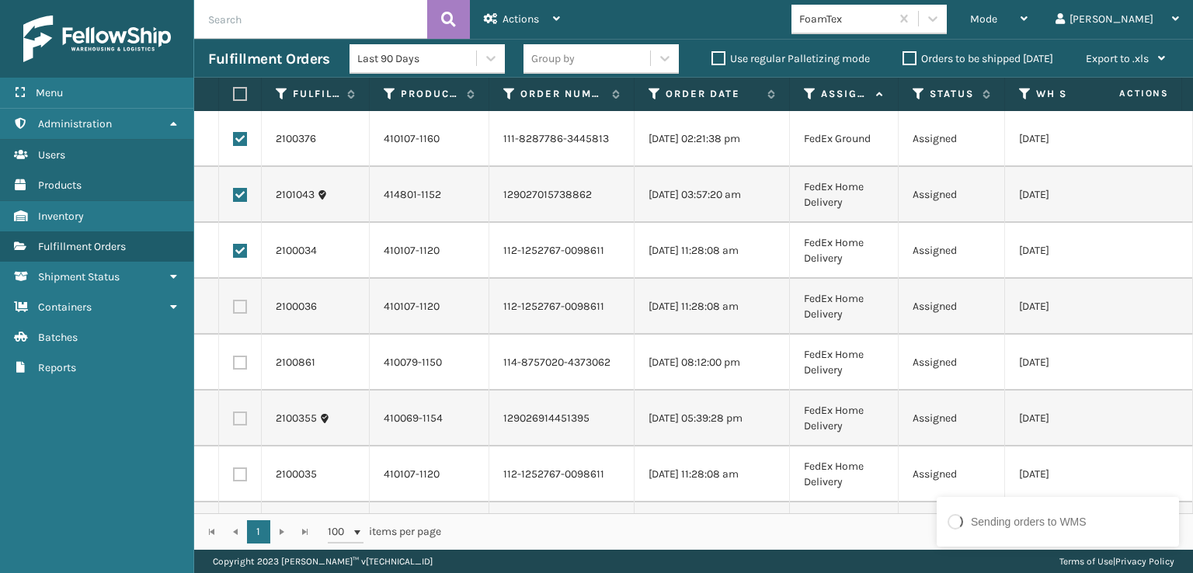
click at [247, 299] on td at bounding box center [240, 307] width 43 height 56
click at [242, 307] on label at bounding box center [240, 307] width 14 height 14
click at [234, 307] on input "checkbox" at bounding box center [233, 305] width 1 height 10
checkbox input "true"
click at [233, 377] on td at bounding box center [240, 363] width 43 height 56
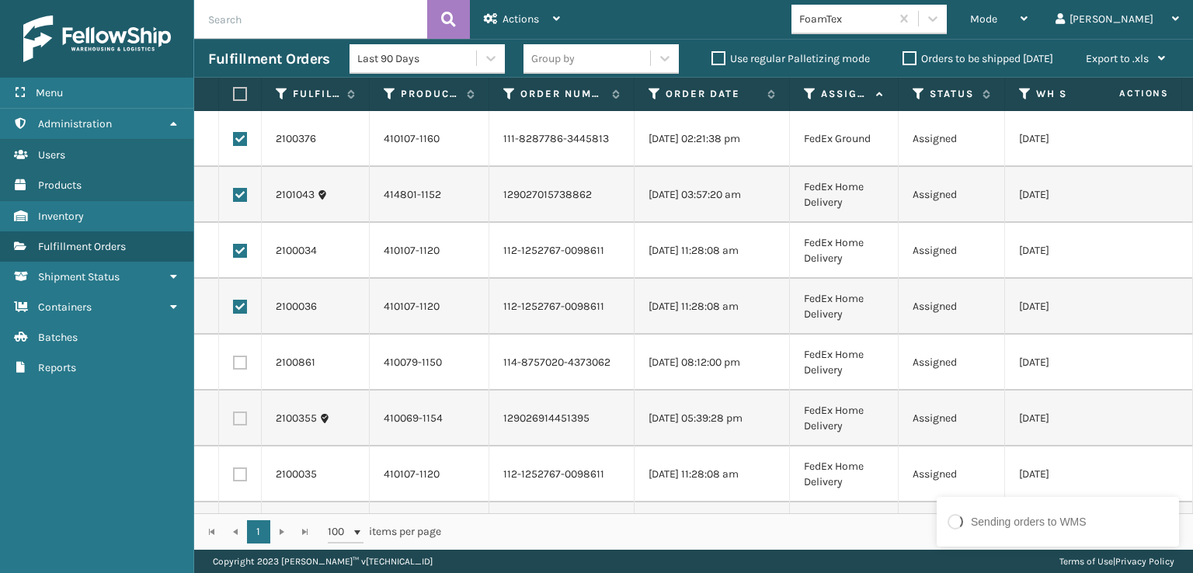
click at [239, 366] on label at bounding box center [240, 363] width 14 height 14
click at [234, 366] on input "checkbox" at bounding box center [233, 361] width 1 height 10
checkbox input "true"
click at [239, 417] on label at bounding box center [240, 419] width 14 height 14
click at [234, 417] on input "checkbox" at bounding box center [233, 417] width 1 height 10
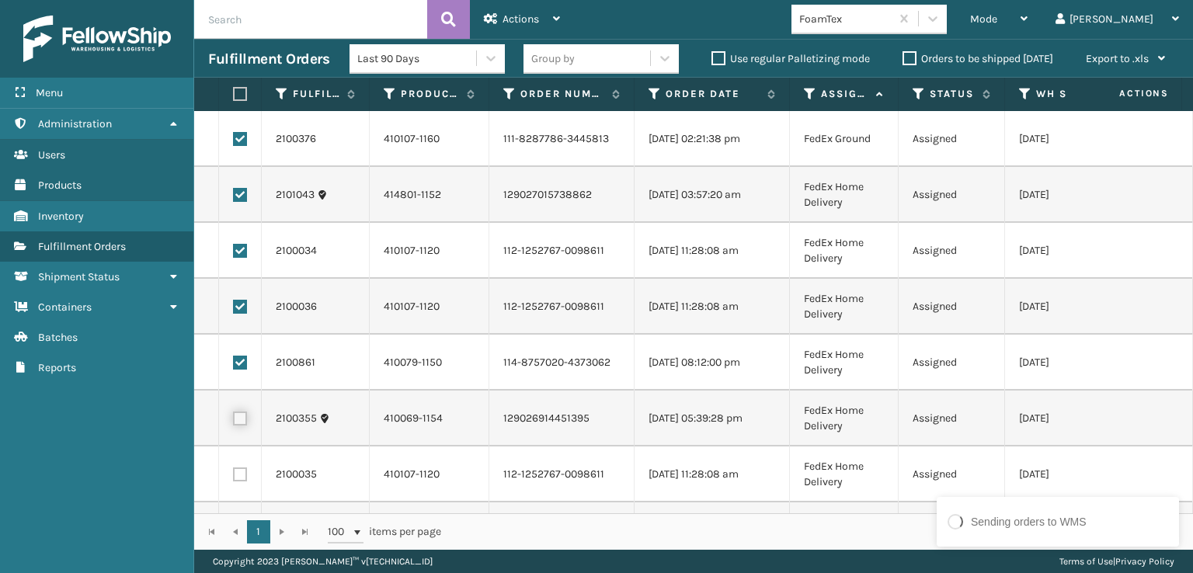
checkbox input "true"
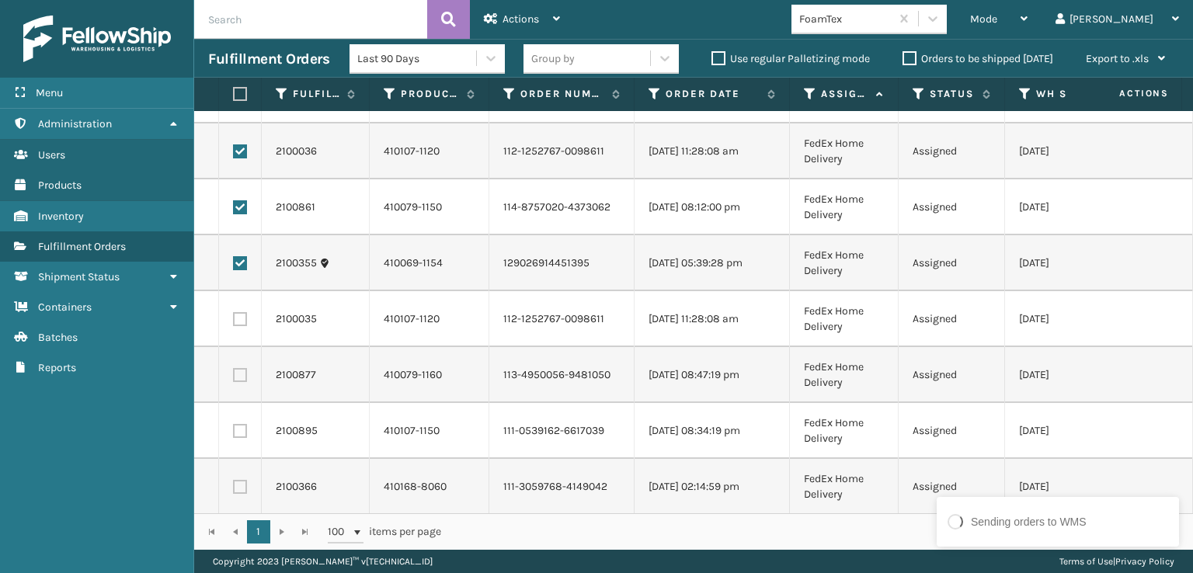
click at [239, 320] on label at bounding box center [240, 319] width 14 height 14
click at [234, 320] on input "checkbox" at bounding box center [233, 317] width 1 height 10
checkbox input "true"
click at [239, 376] on label at bounding box center [240, 375] width 14 height 14
click at [234, 376] on input "checkbox" at bounding box center [233, 373] width 1 height 10
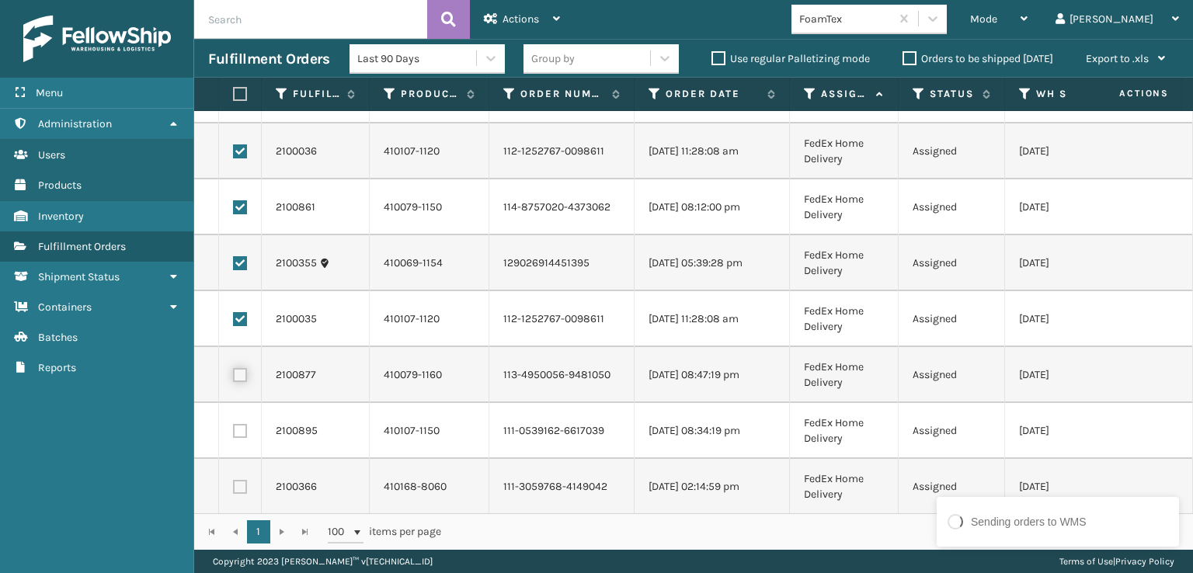
checkbox input "true"
click at [241, 429] on label at bounding box center [240, 431] width 14 height 14
click at [234, 429] on input "checkbox" at bounding box center [233, 429] width 1 height 10
checkbox input "true"
click at [243, 493] on label at bounding box center [240, 487] width 14 height 14
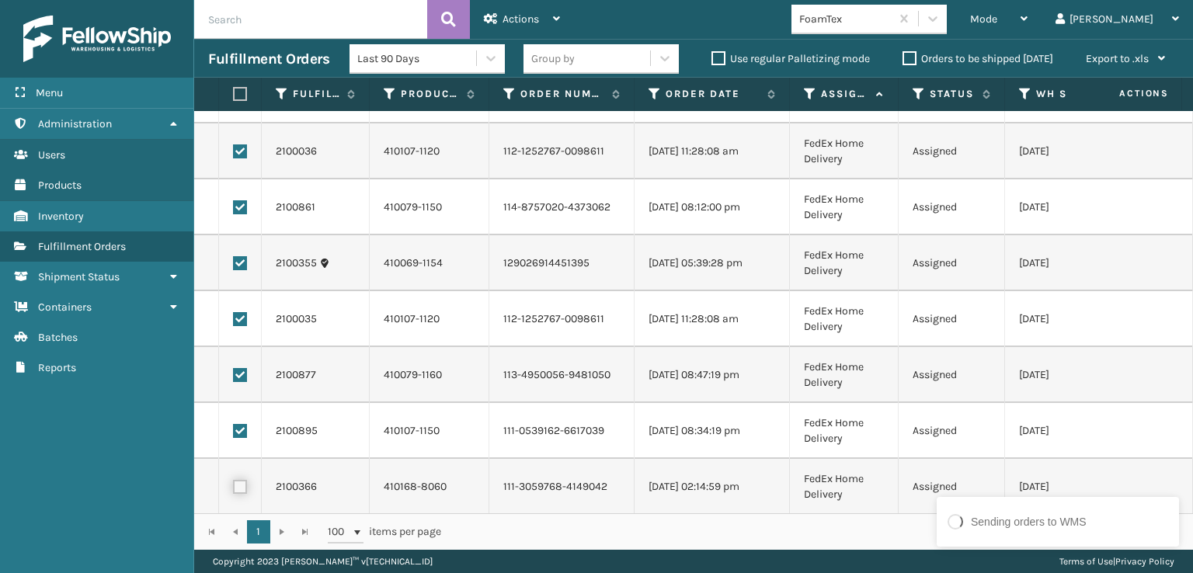
click at [234, 490] on input "checkbox" at bounding box center [233, 485] width 1 height 10
checkbox input "true"
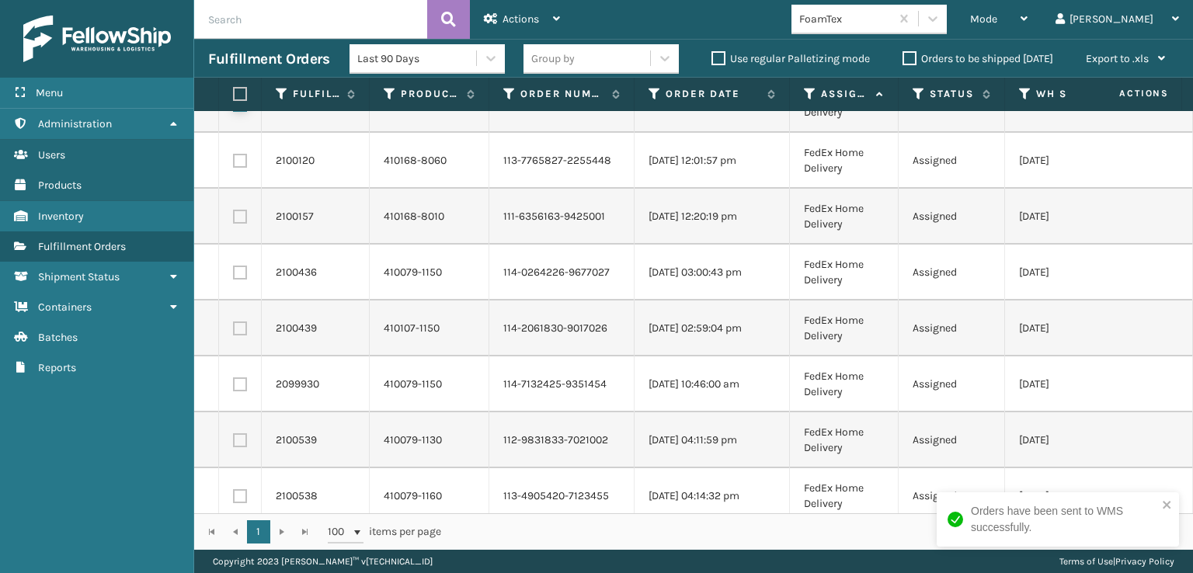
scroll to position [544, 0]
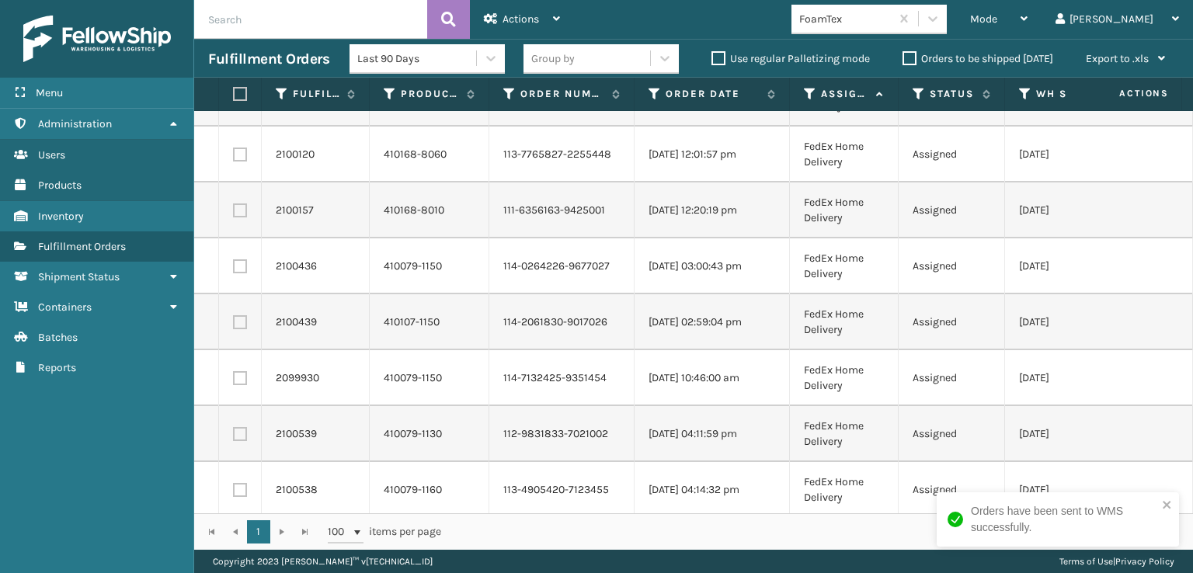
click at [241, 156] on label at bounding box center [240, 155] width 14 height 14
click at [234, 156] on input "checkbox" at bounding box center [233, 153] width 1 height 10
checkbox input "true"
click at [241, 212] on label at bounding box center [240, 211] width 14 height 14
click at [234, 212] on input "checkbox" at bounding box center [233, 209] width 1 height 10
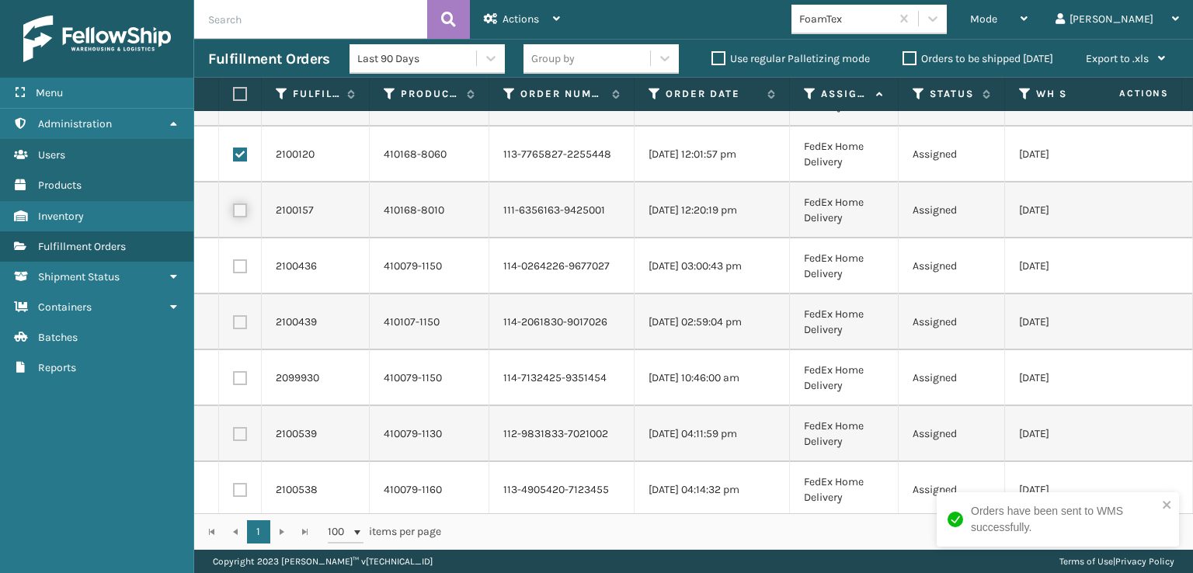
checkbox input "true"
click at [241, 266] on label at bounding box center [240, 266] width 14 height 14
click at [234, 266] on input "checkbox" at bounding box center [233, 264] width 1 height 10
checkbox input "true"
click at [239, 318] on label at bounding box center [240, 322] width 14 height 14
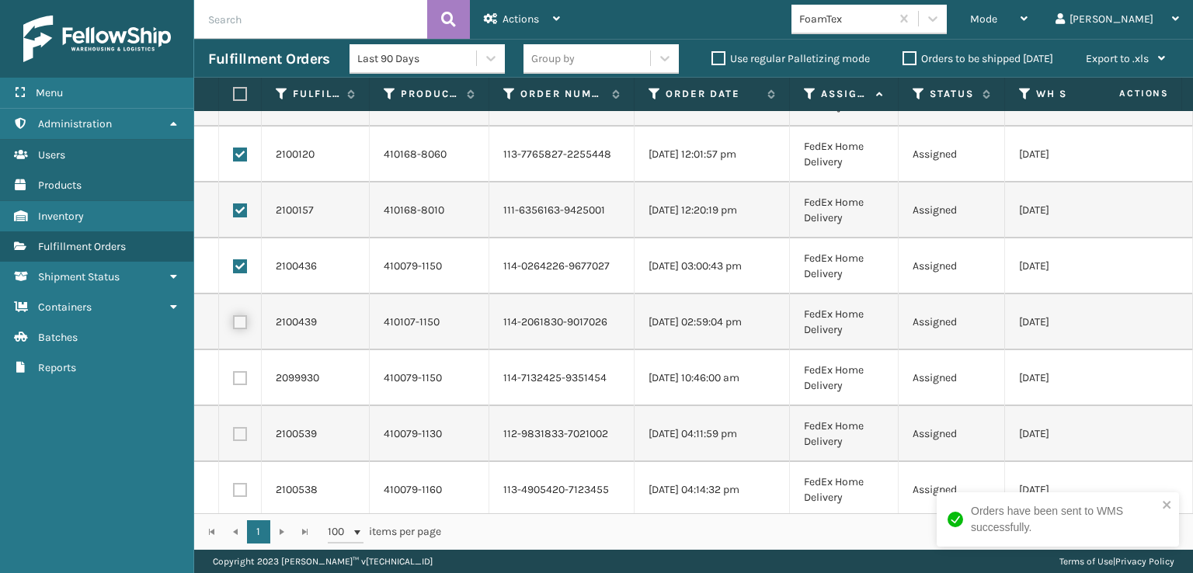
click at [234, 318] on input "checkbox" at bounding box center [233, 320] width 1 height 10
checkbox input "true"
click at [236, 374] on label at bounding box center [240, 378] width 14 height 14
click at [234, 374] on input "checkbox" at bounding box center [233, 376] width 1 height 10
checkbox input "true"
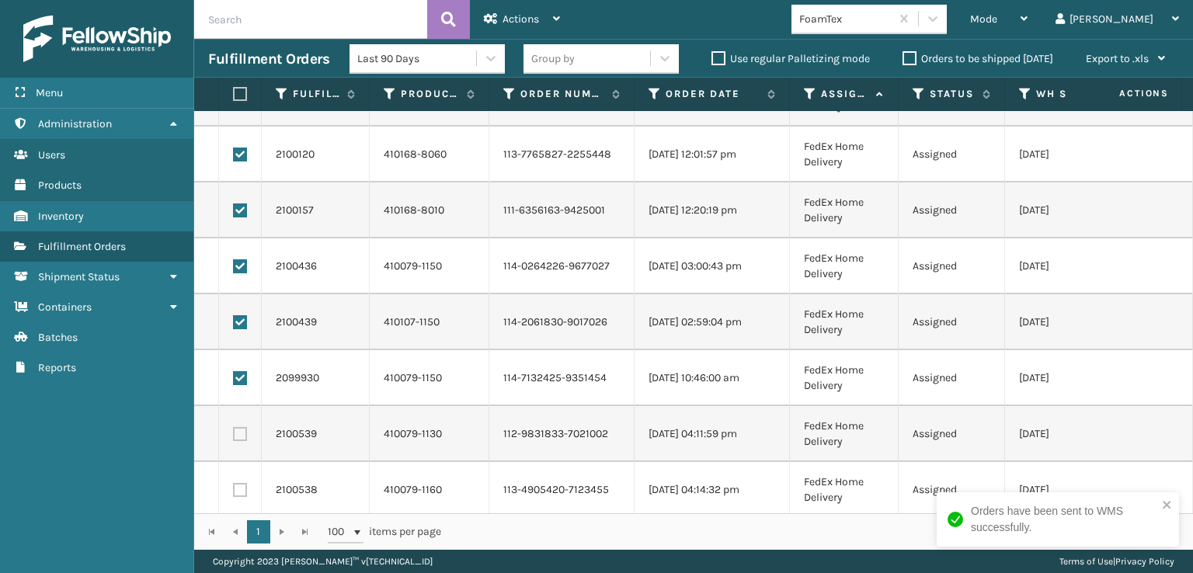
click at [238, 432] on label at bounding box center [240, 434] width 14 height 14
click at [234, 432] on input "checkbox" at bounding box center [233, 432] width 1 height 10
checkbox input "true"
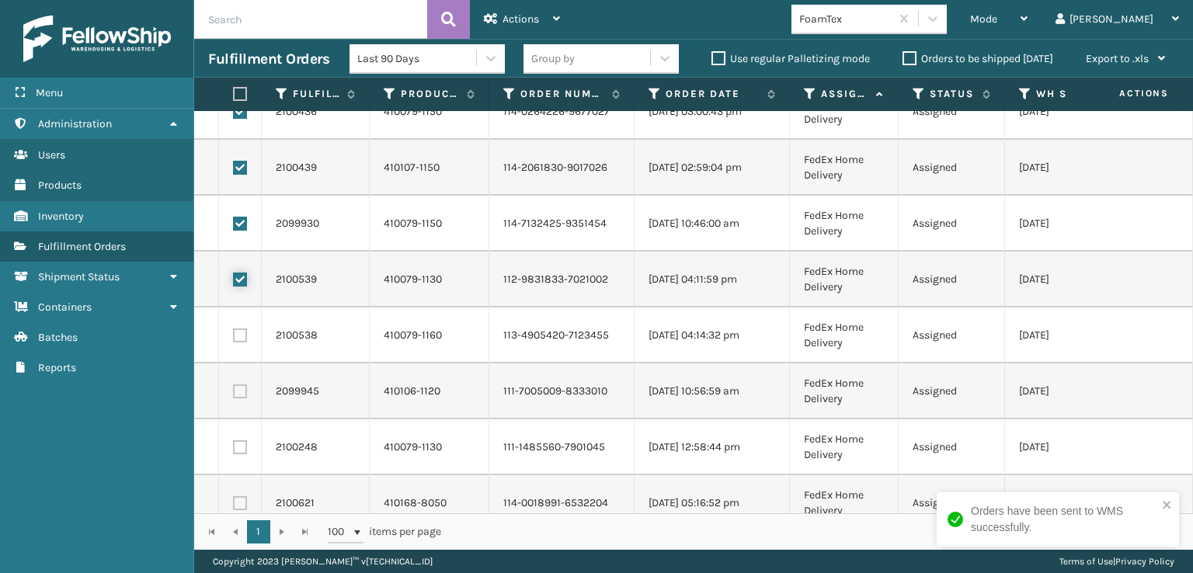
scroll to position [777, 0]
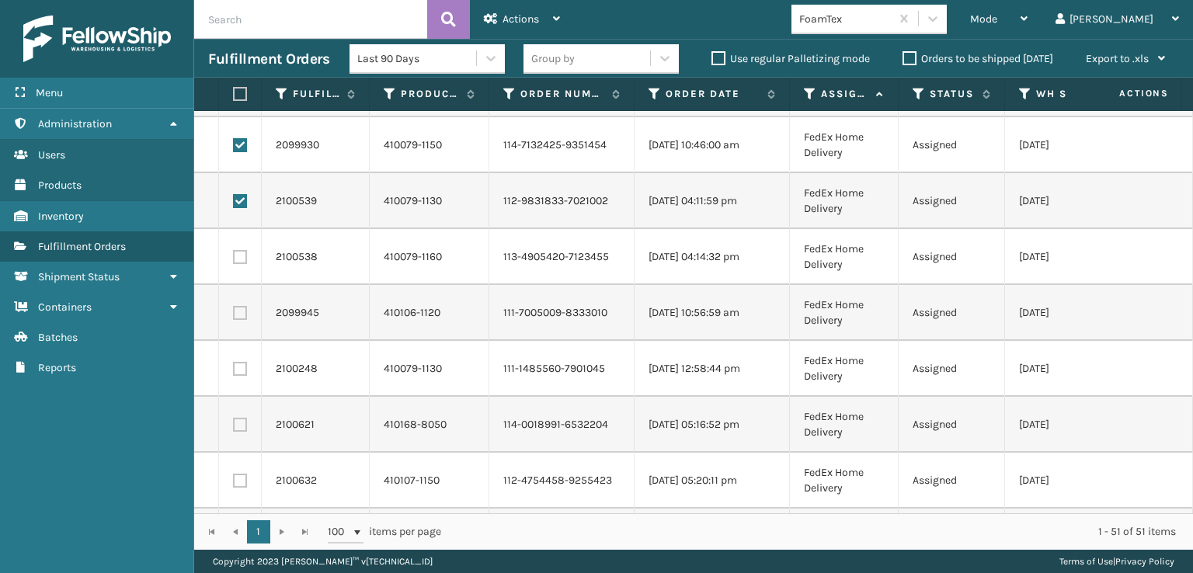
click at [248, 262] on td at bounding box center [240, 257] width 43 height 56
click at [242, 257] on label at bounding box center [240, 257] width 14 height 14
click at [234, 257] on input "checkbox" at bounding box center [233, 255] width 1 height 10
checkbox input "true"
click at [242, 319] on label at bounding box center [240, 313] width 14 height 14
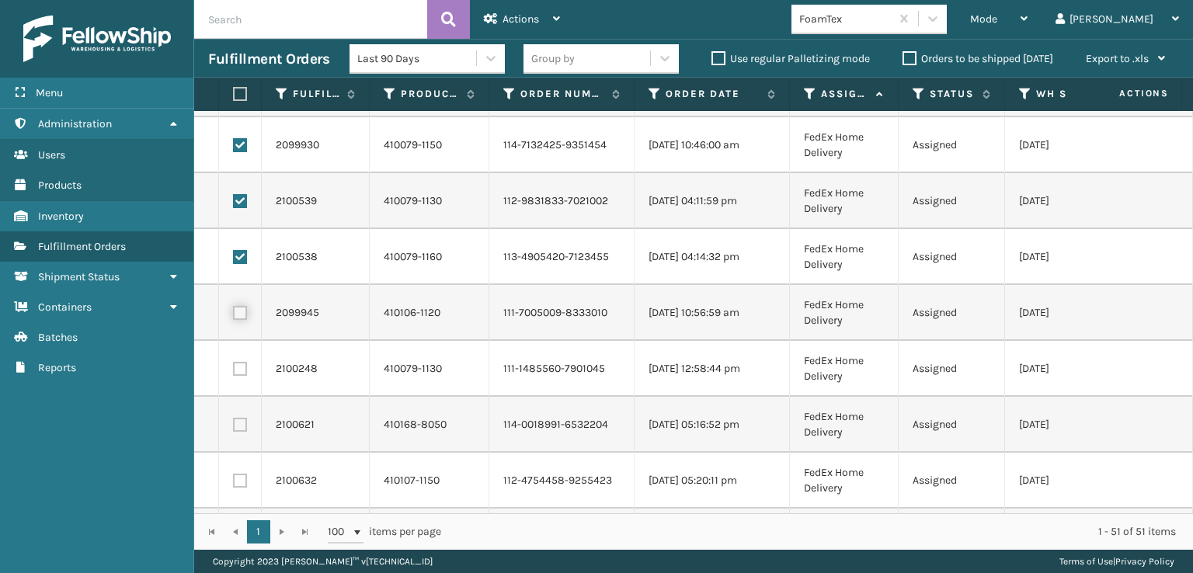
click at [234, 316] on input "checkbox" at bounding box center [233, 311] width 1 height 10
checkbox input "true"
click at [239, 371] on label at bounding box center [240, 369] width 14 height 14
click at [234, 371] on input "checkbox" at bounding box center [233, 367] width 1 height 10
checkbox input "true"
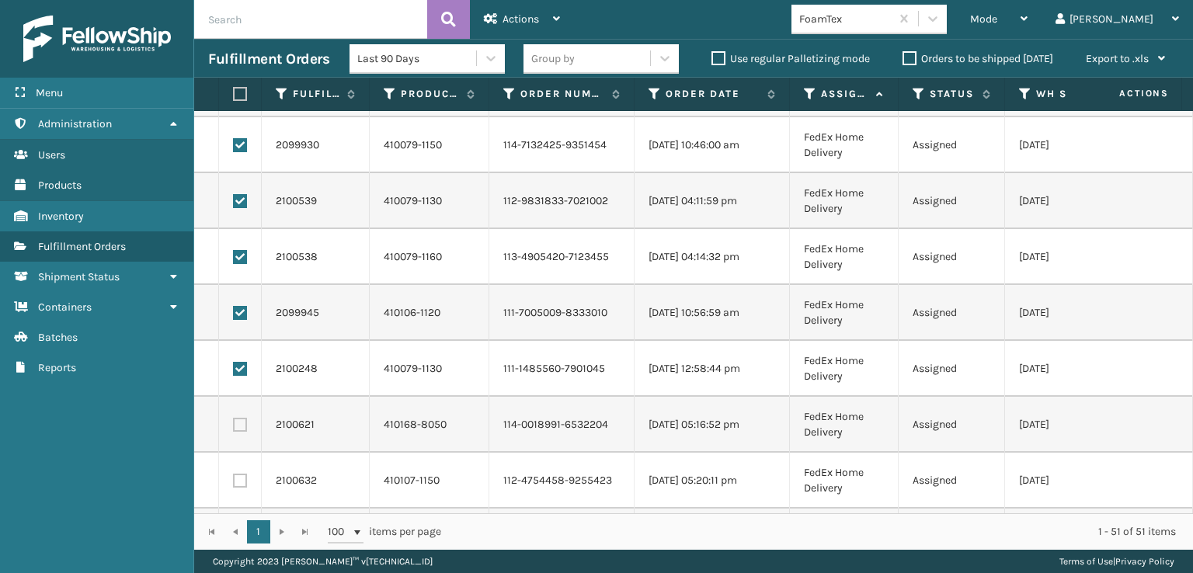
click at [236, 423] on label at bounding box center [240, 425] width 14 height 14
click at [234, 423] on input "checkbox" at bounding box center [233, 423] width 1 height 10
checkbox input "true"
click at [241, 478] on label at bounding box center [240, 481] width 14 height 14
click at [234, 478] on input "checkbox" at bounding box center [233, 479] width 1 height 10
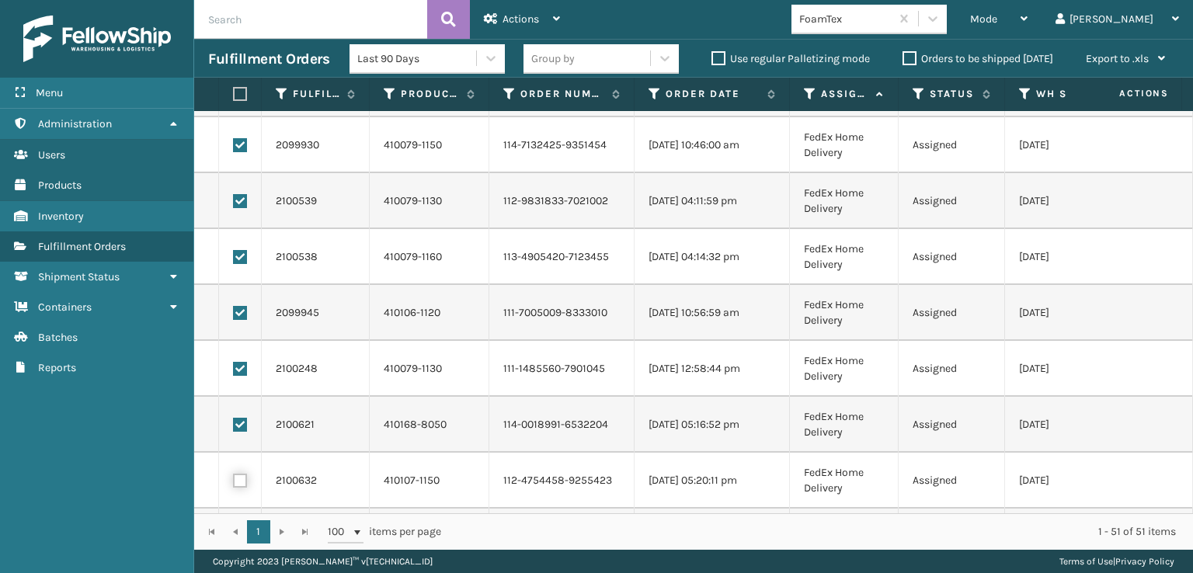
checkbox input "true"
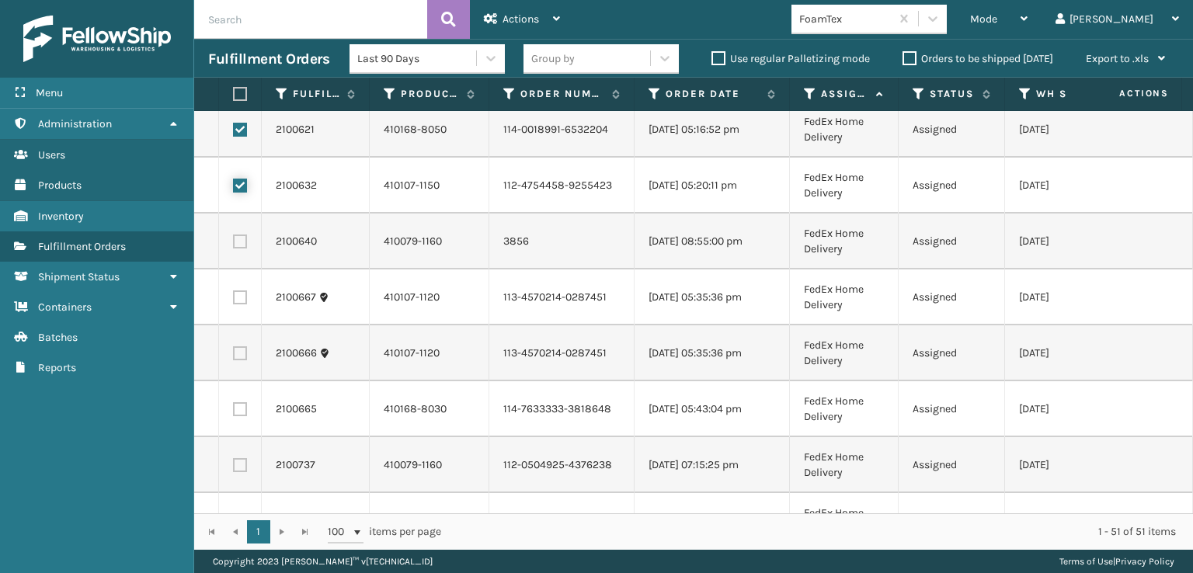
scroll to position [1088, 0]
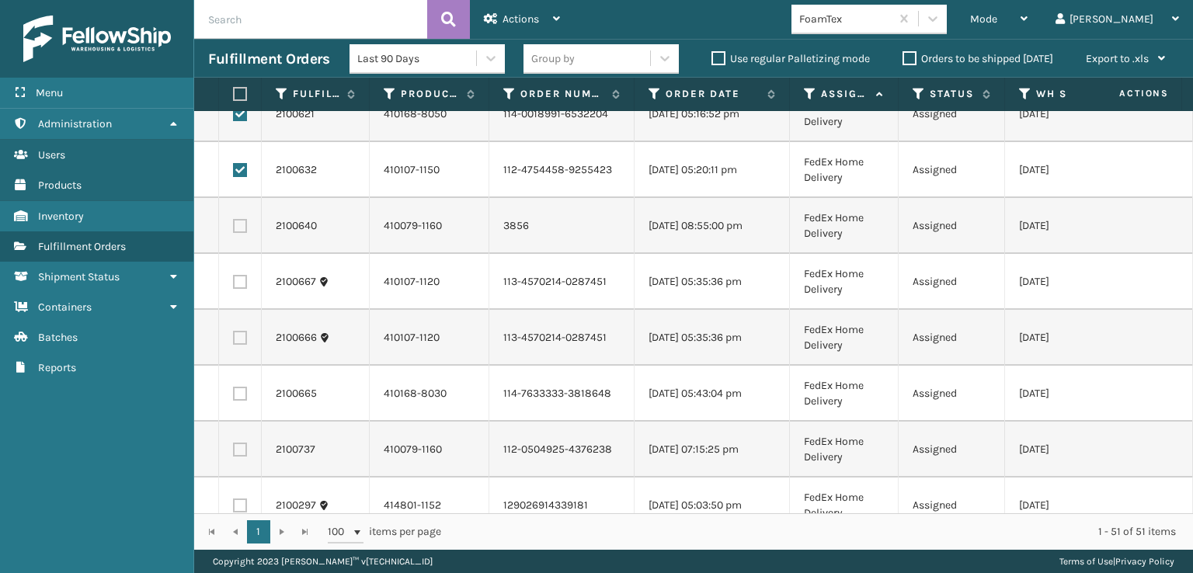
click at [237, 233] on td at bounding box center [240, 226] width 43 height 56
click at [242, 229] on label at bounding box center [240, 226] width 14 height 14
click at [234, 229] on input "checkbox" at bounding box center [233, 224] width 1 height 10
checkbox input "true"
click at [239, 282] on label at bounding box center [240, 282] width 14 height 14
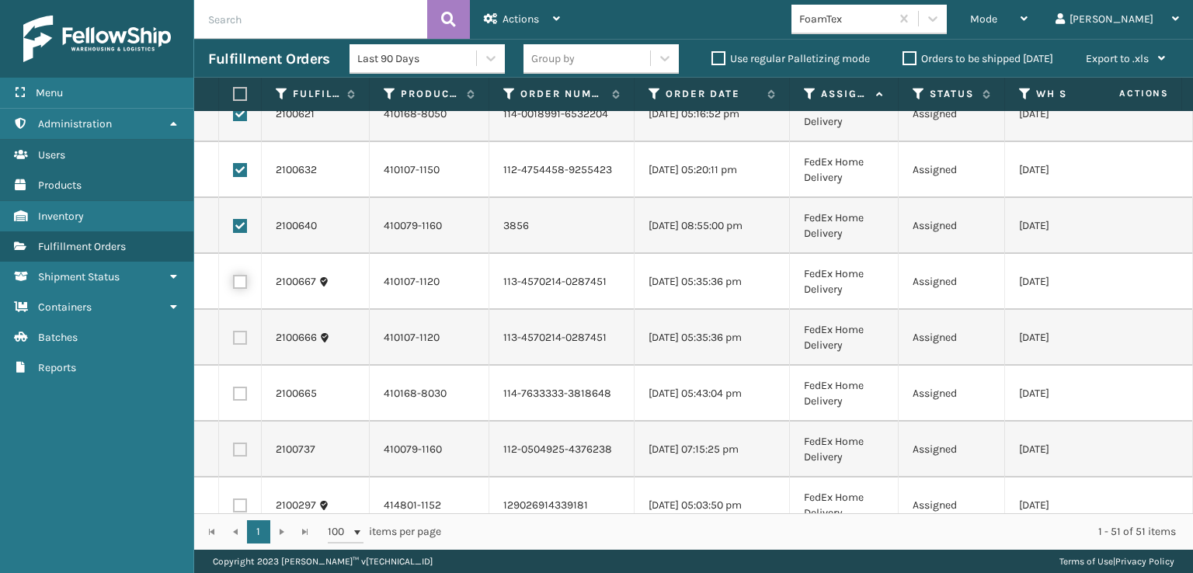
click at [234, 282] on input "checkbox" at bounding box center [233, 280] width 1 height 10
checkbox input "true"
click at [239, 340] on label at bounding box center [240, 338] width 14 height 14
click at [234, 340] on input "checkbox" at bounding box center [233, 336] width 1 height 10
checkbox input "true"
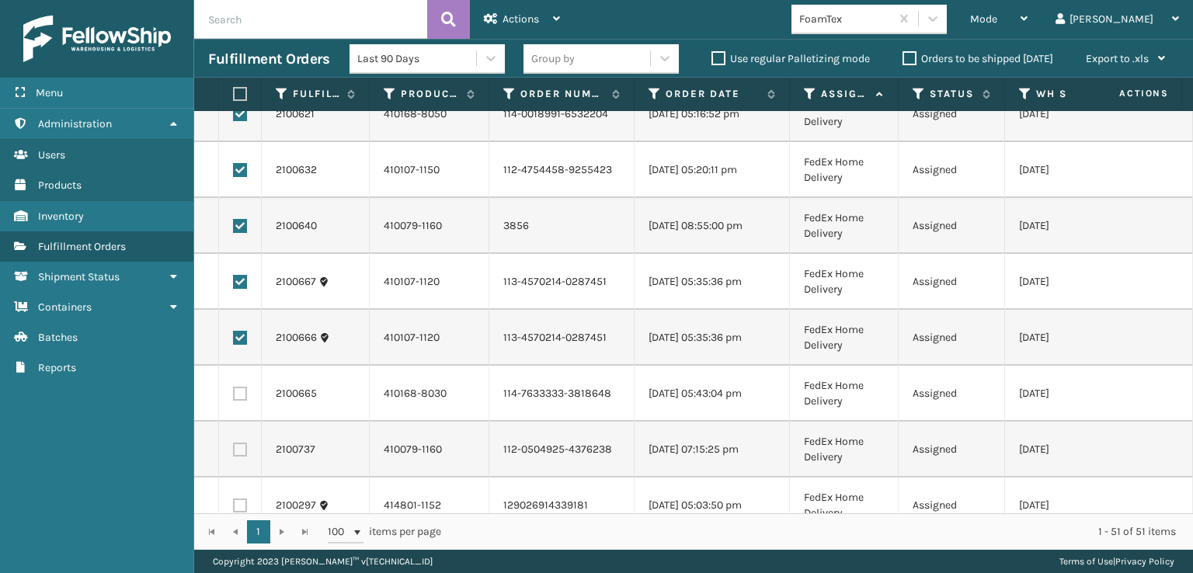
click at [238, 399] on label at bounding box center [240, 394] width 14 height 14
click at [234, 397] on input "checkbox" at bounding box center [233, 392] width 1 height 10
checkbox input "true"
click at [239, 445] on label at bounding box center [240, 450] width 14 height 14
click at [234, 445] on input "checkbox" at bounding box center [233, 448] width 1 height 10
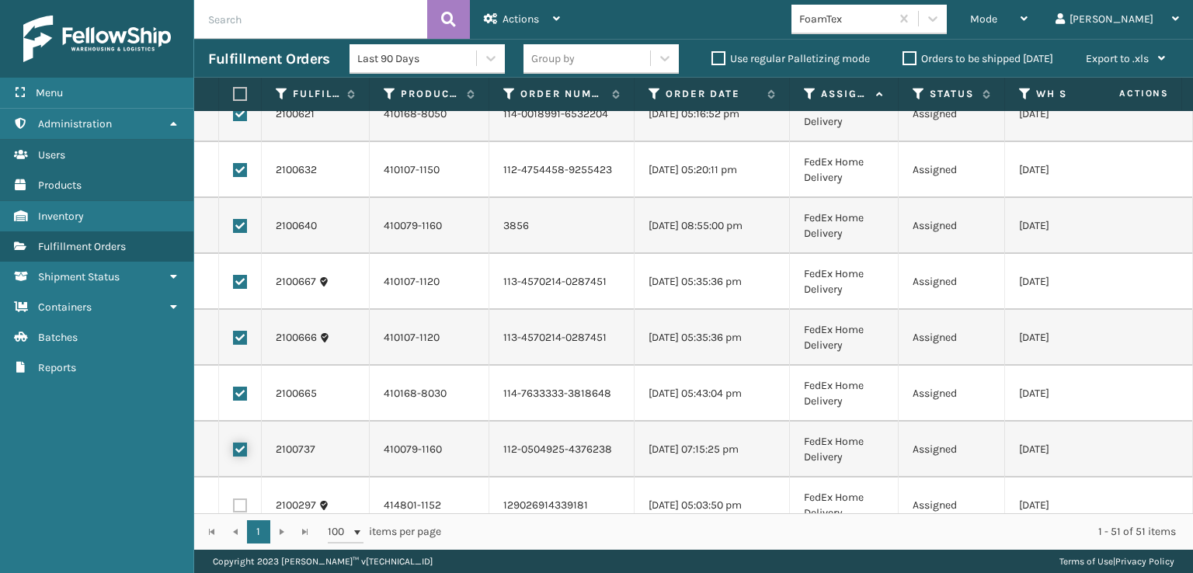
checkbox input "true"
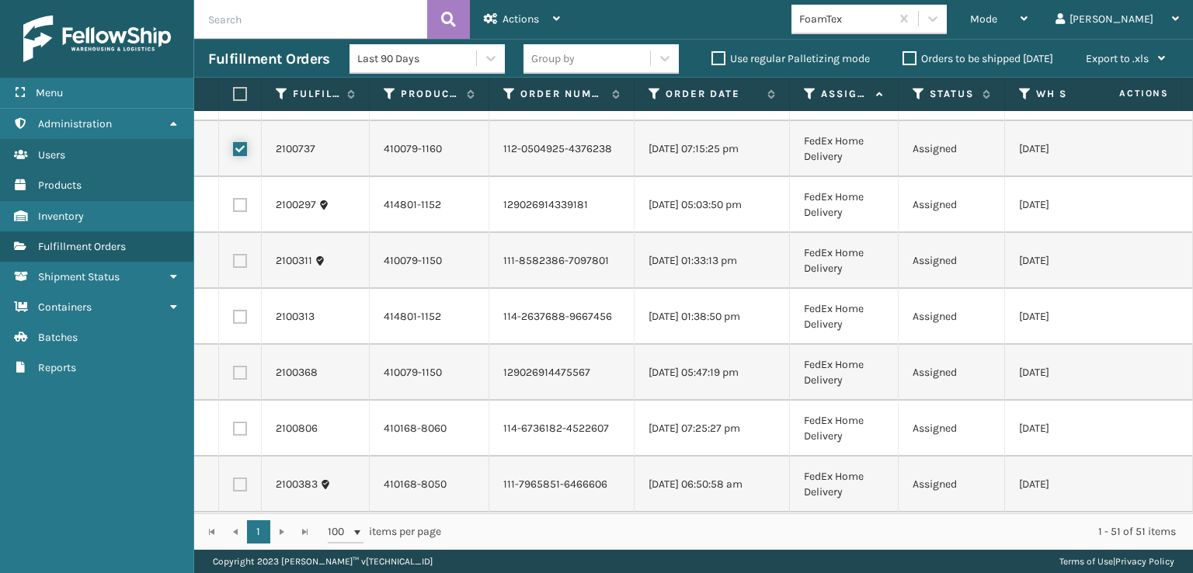
scroll to position [1398, 0]
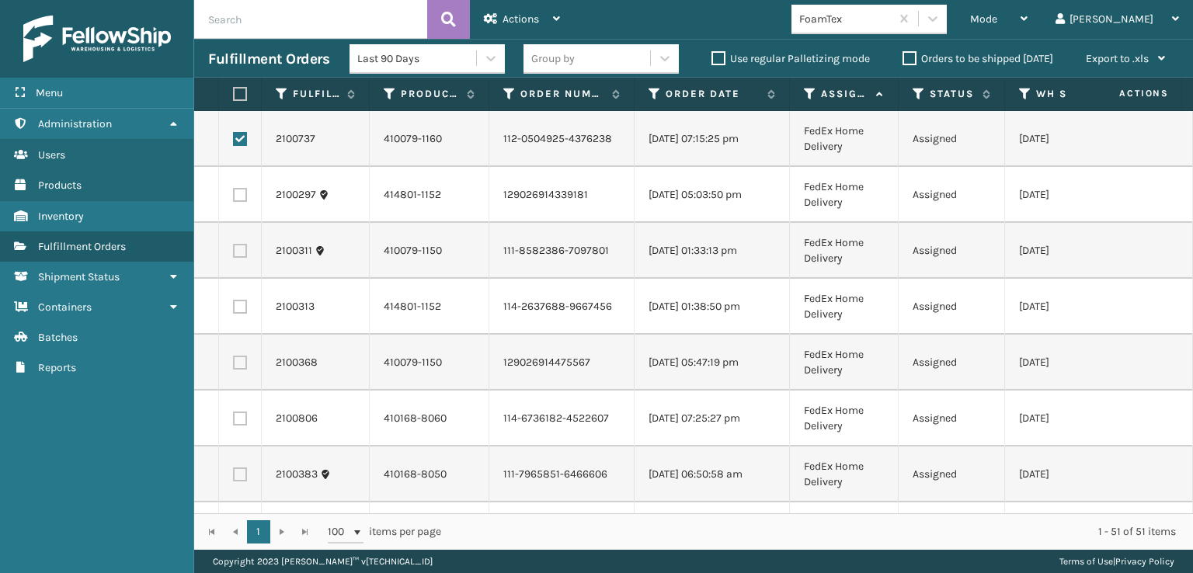
click at [242, 199] on label at bounding box center [240, 195] width 14 height 14
click at [234, 198] on input "checkbox" at bounding box center [233, 193] width 1 height 10
checkbox input "true"
click at [239, 255] on label at bounding box center [240, 251] width 14 height 14
click at [234, 254] on input "checkbox" at bounding box center [233, 249] width 1 height 10
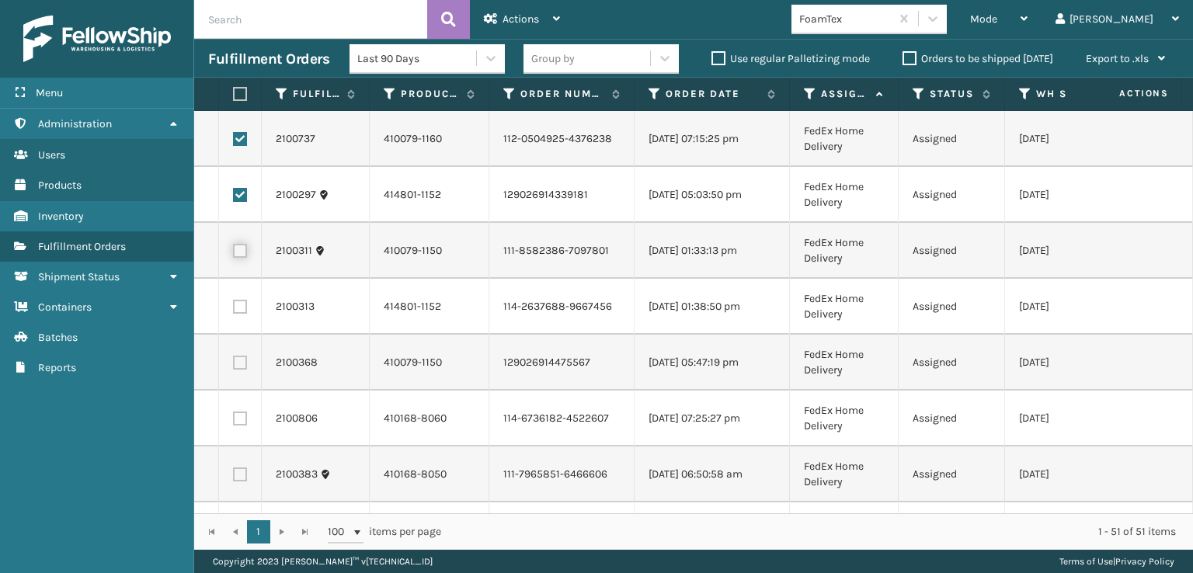
checkbox input "true"
click at [233, 305] on label at bounding box center [240, 307] width 14 height 14
click at [233, 305] on input "checkbox" at bounding box center [233, 305] width 1 height 10
checkbox input "true"
click at [243, 360] on label at bounding box center [240, 363] width 14 height 14
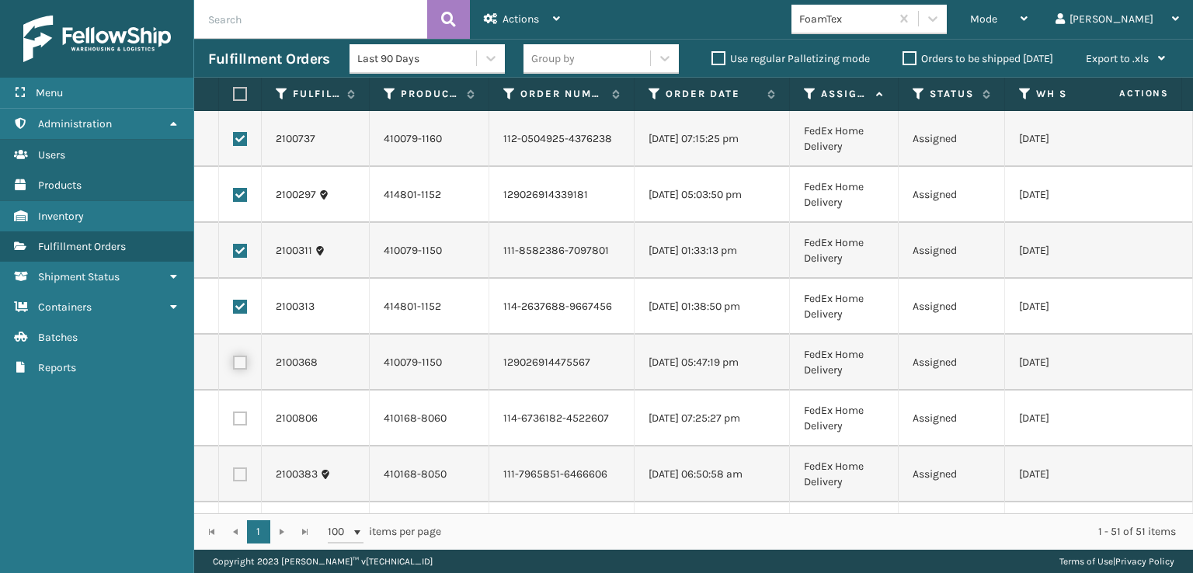
click at [234, 360] on input "checkbox" at bounding box center [233, 361] width 1 height 10
checkbox input "true"
click at [240, 415] on label at bounding box center [240, 419] width 14 height 14
click at [234, 415] on input "checkbox" at bounding box center [233, 417] width 1 height 10
checkbox input "true"
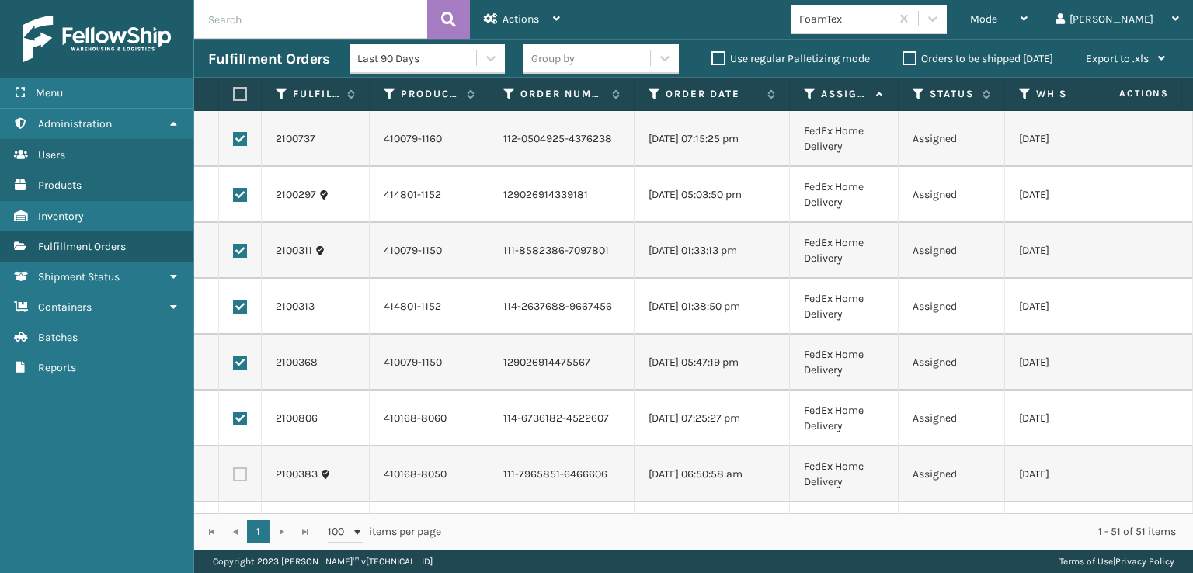
click at [235, 469] on label at bounding box center [240, 475] width 14 height 14
click at [234, 469] on input "checkbox" at bounding box center [233, 473] width 1 height 10
checkbox input "true"
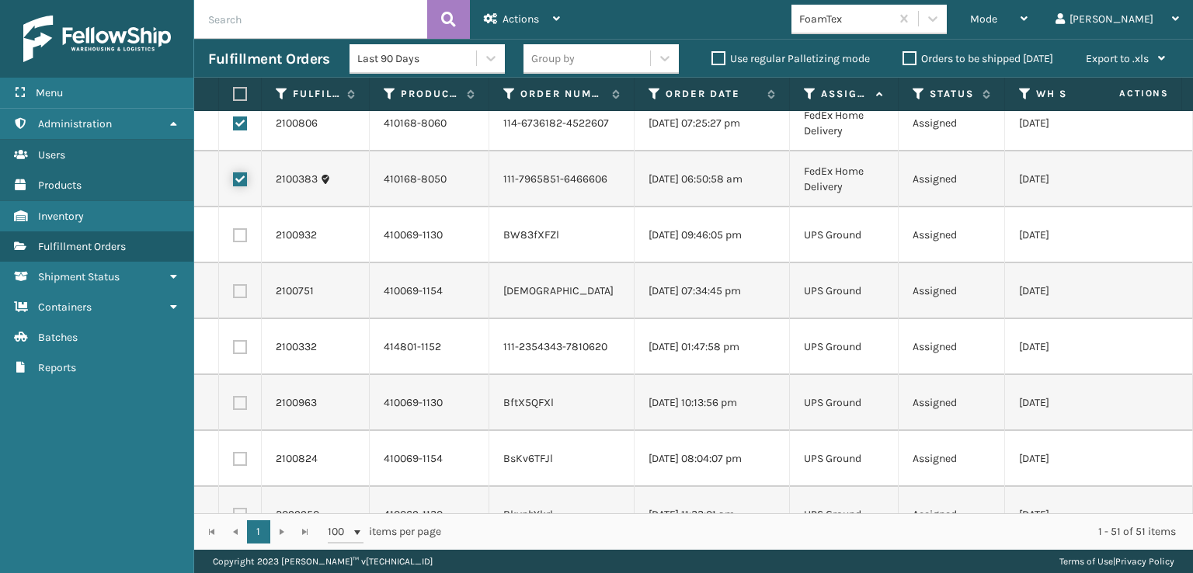
scroll to position [1709, 0]
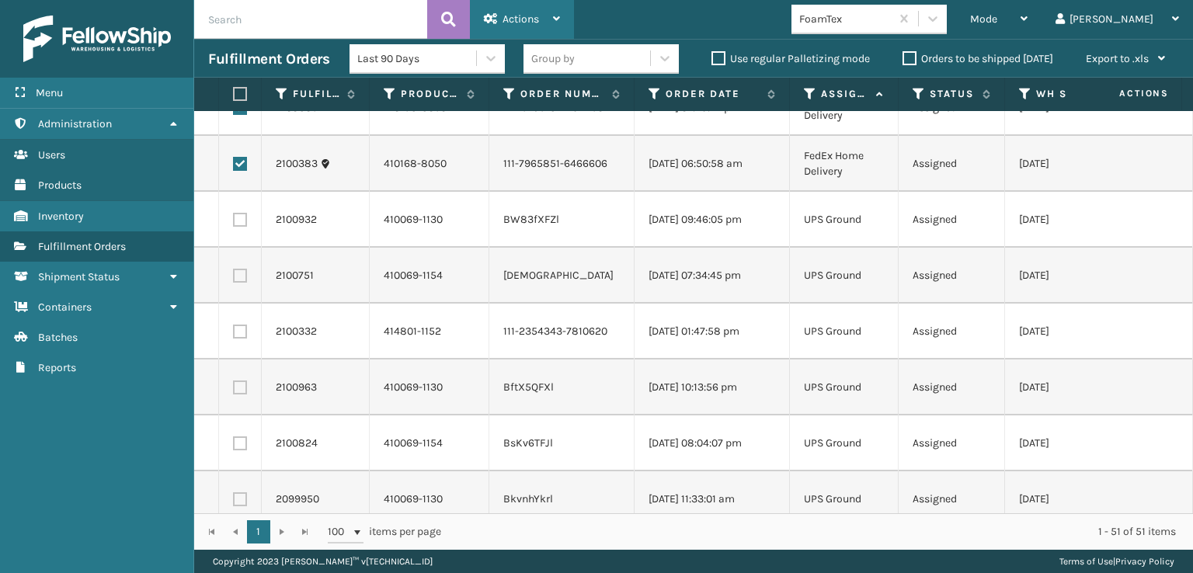
click at [543, 30] on div "Actions" at bounding box center [522, 19] width 76 height 39
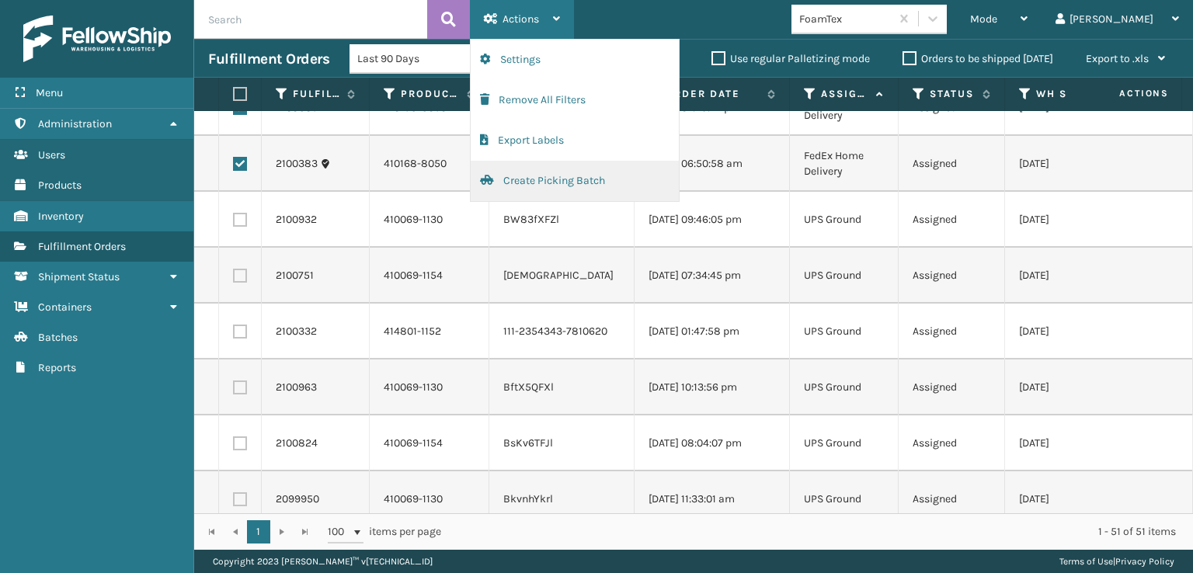
click at [570, 181] on button "Create Picking Batch" at bounding box center [575, 181] width 208 height 40
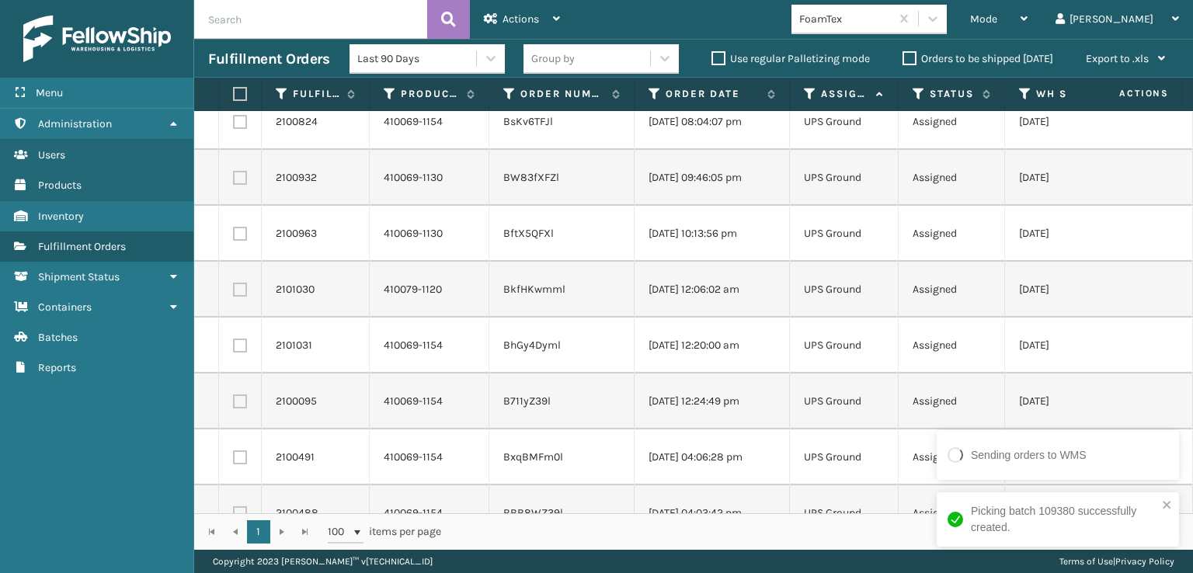
scroll to position [0, 0]
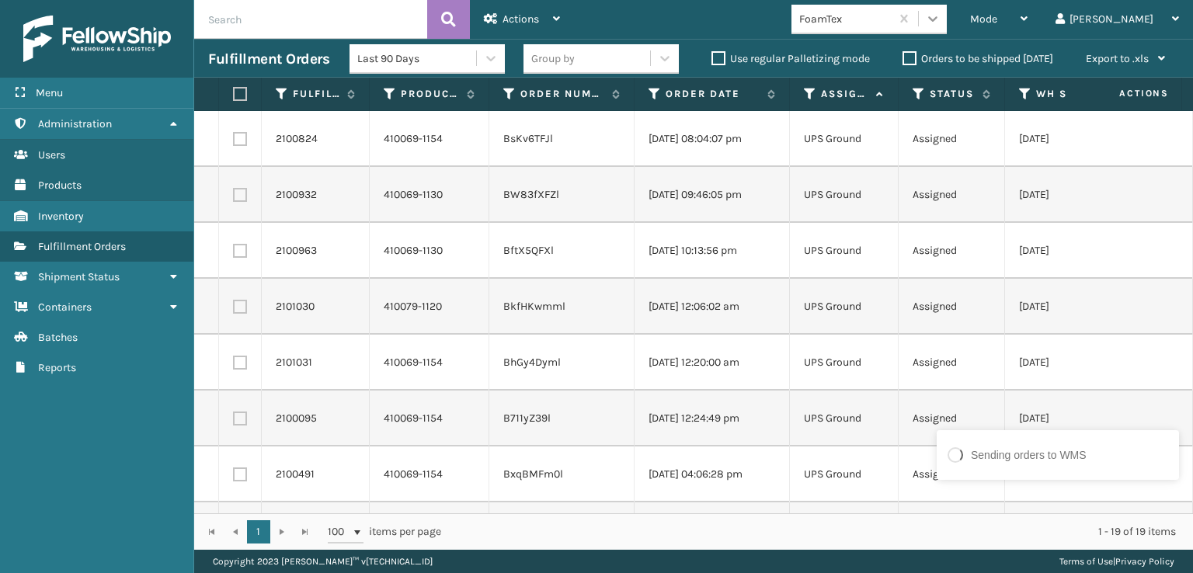
click at [941, 15] on icon at bounding box center [933, 19] width 16 height 16
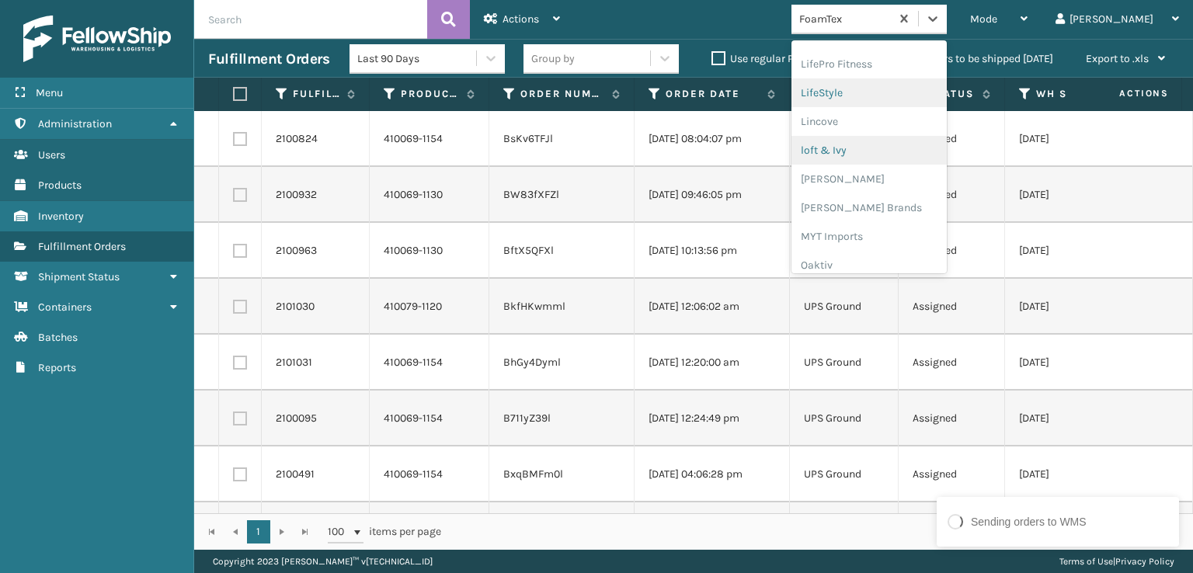
scroll to position [646, 0]
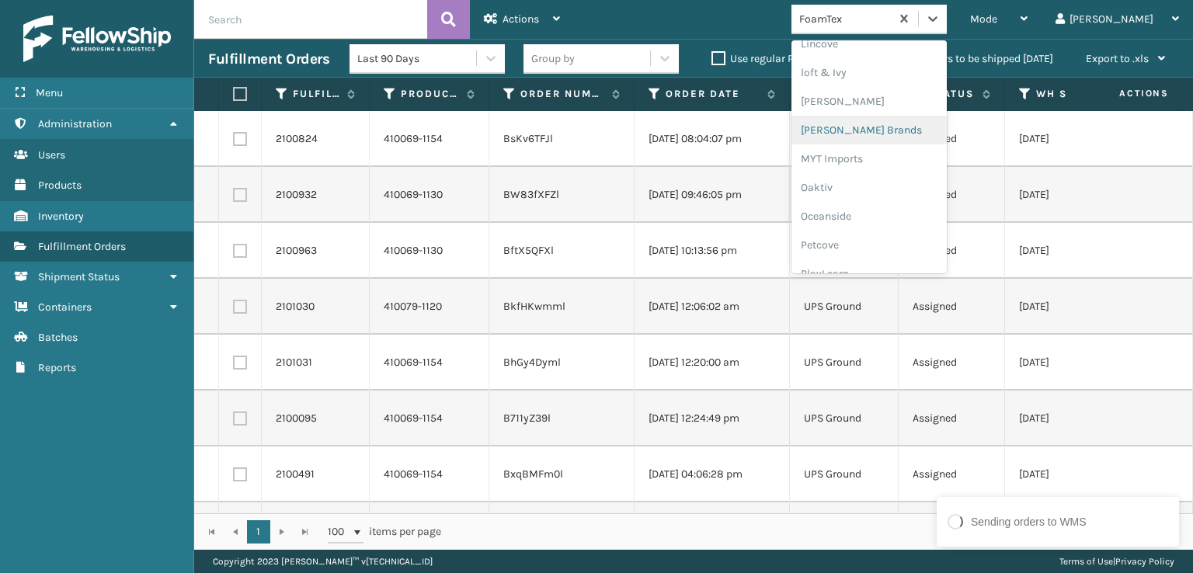
click at [900, 134] on div "[PERSON_NAME] Brands" at bounding box center [869, 130] width 155 height 29
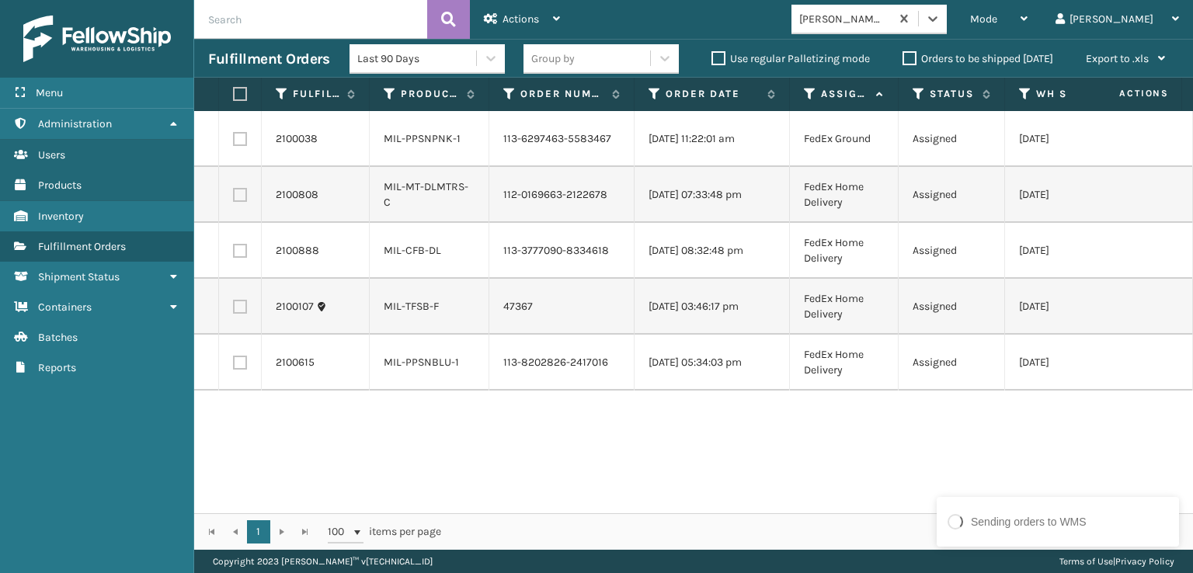
click at [242, 91] on label at bounding box center [237, 94] width 9 height 14
click at [234, 91] on input "checkbox" at bounding box center [233, 94] width 1 height 10
checkbox input "true"
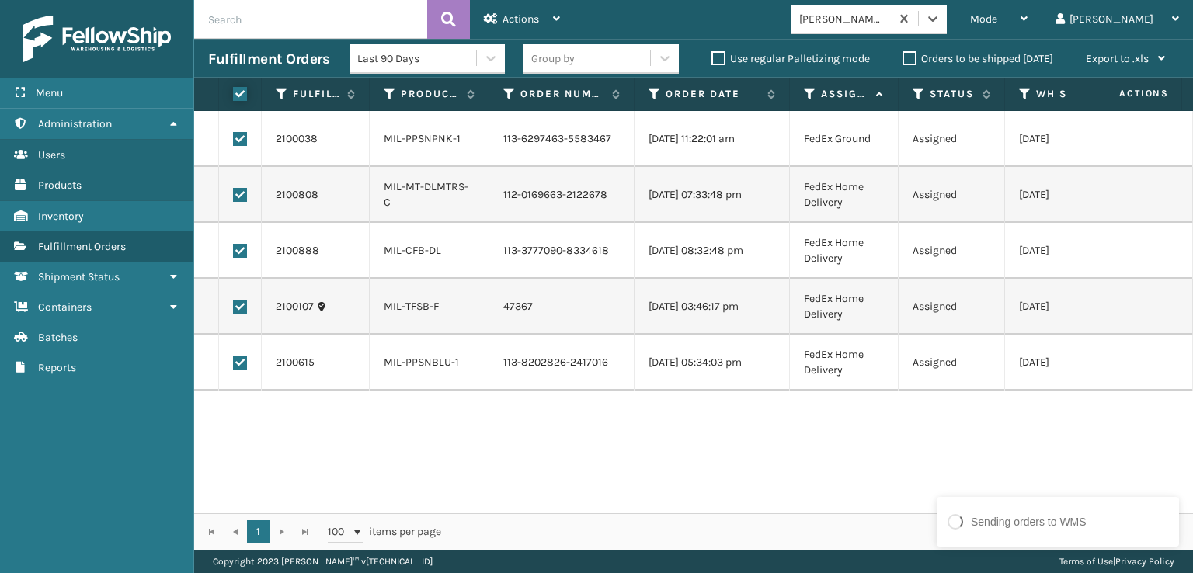
checkbox input "true"
click at [553, 32] on div "Actions" at bounding box center [522, 19] width 76 height 39
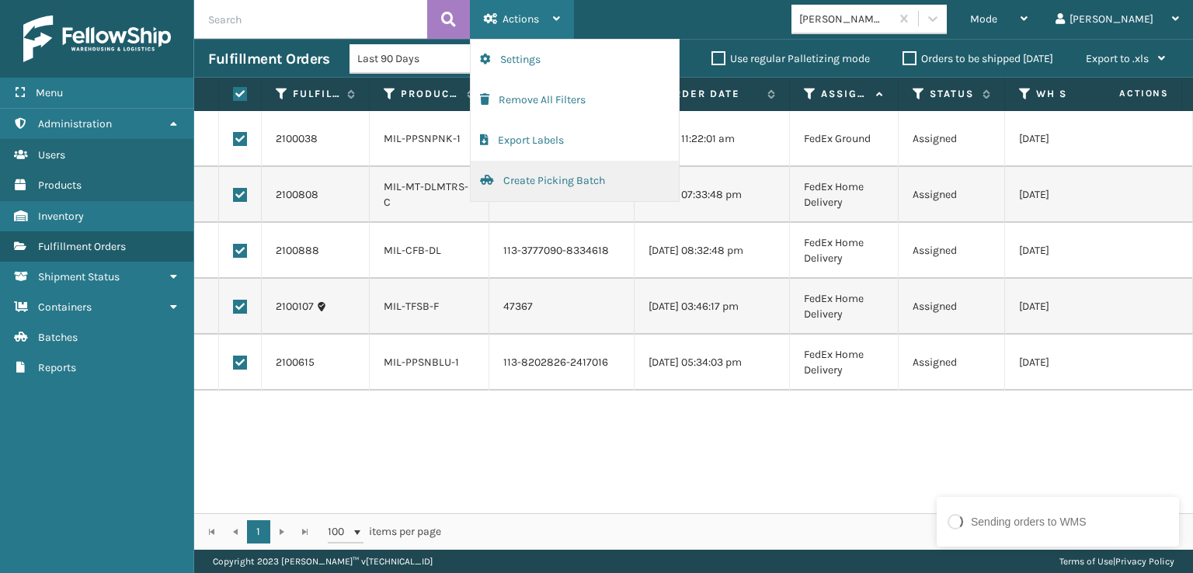
click at [550, 179] on button "Create Picking Batch" at bounding box center [575, 181] width 208 height 40
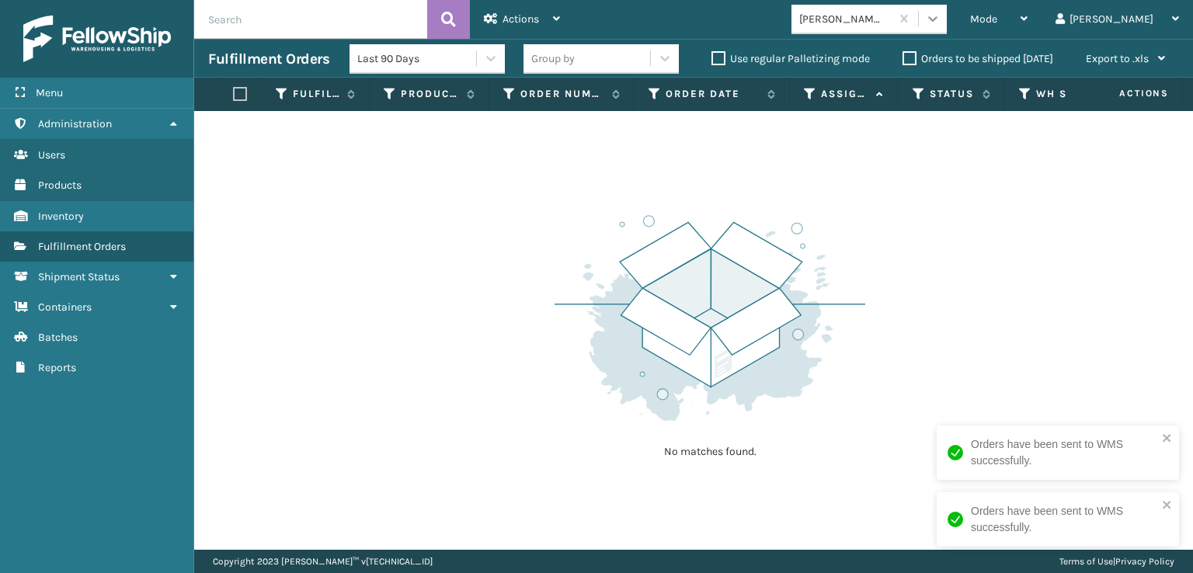
click at [941, 17] on icon at bounding box center [933, 19] width 16 height 16
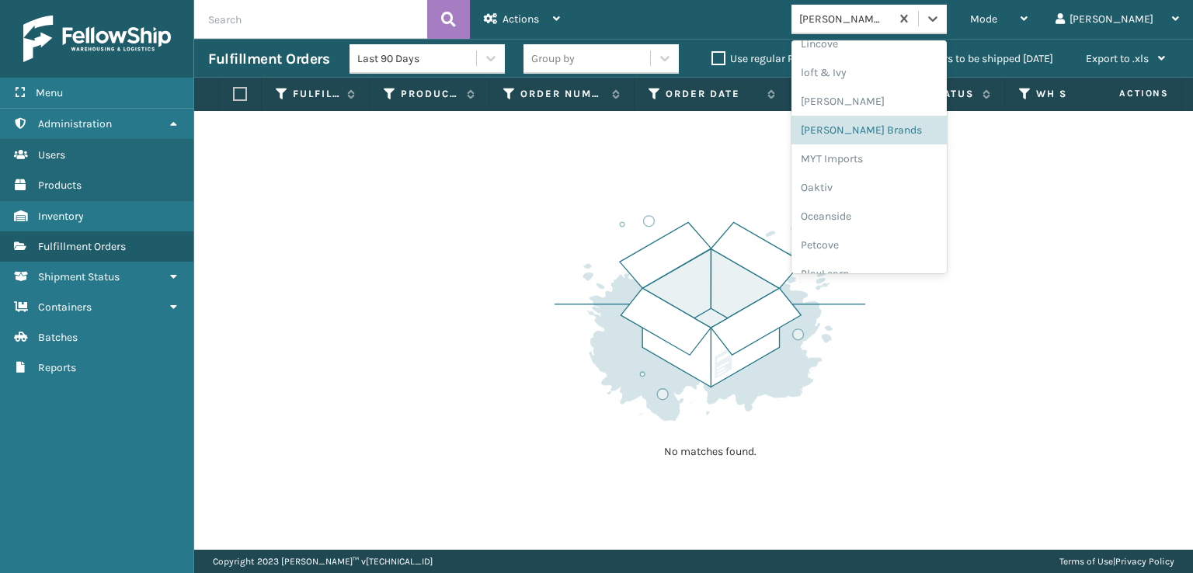
scroll to position [779, 0]
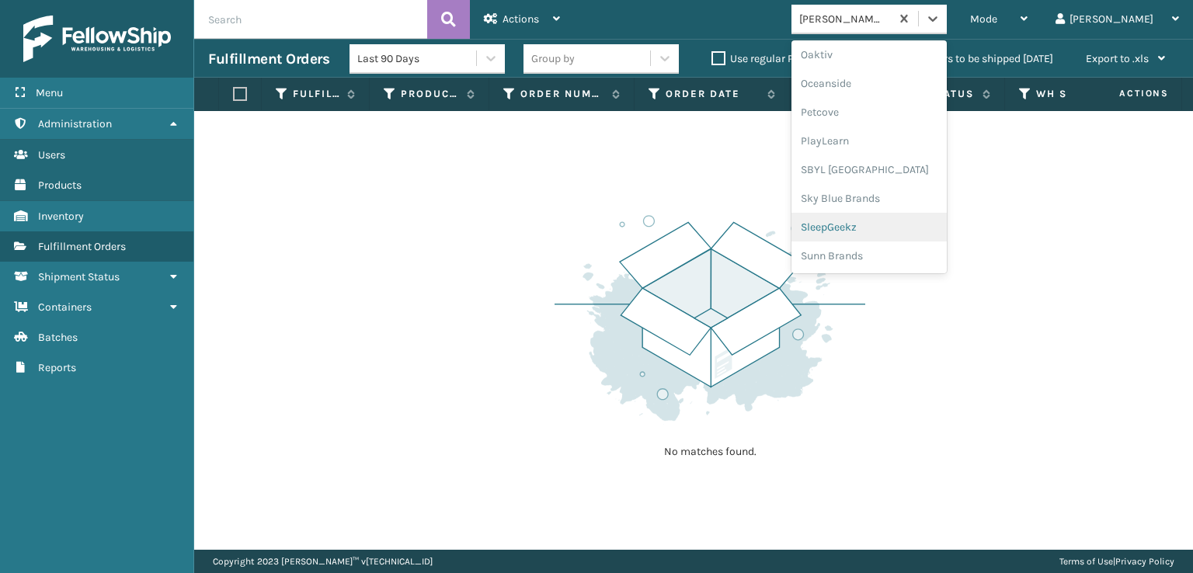
click at [911, 218] on div "SleepGeekz" at bounding box center [869, 227] width 155 height 29
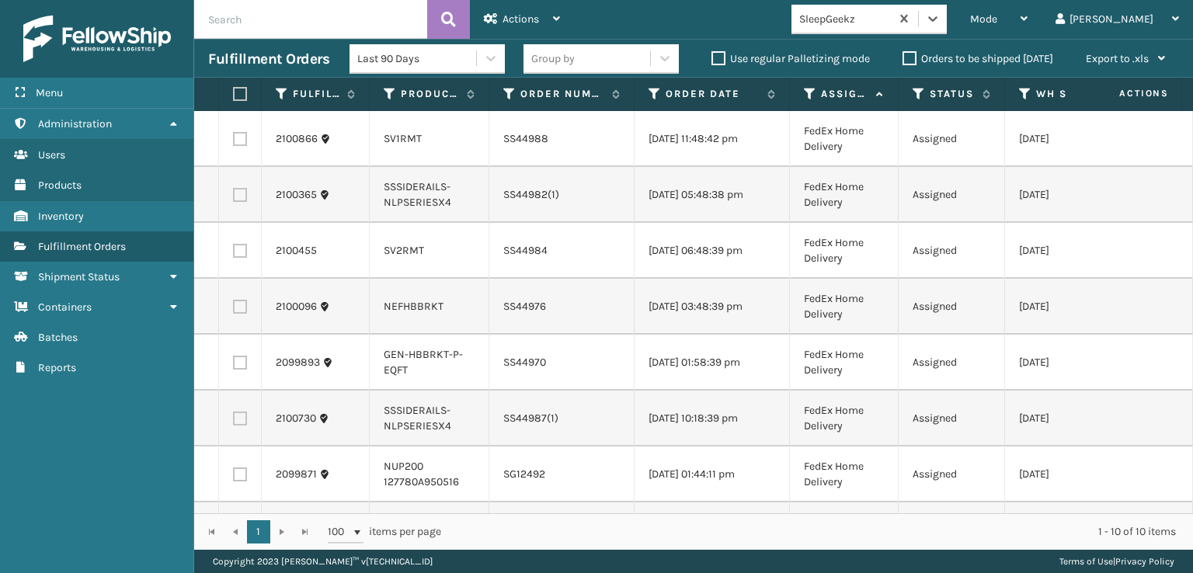
click at [240, 92] on label at bounding box center [237, 94] width 9 height 14
click at [234, 92] on input "checkbox" at bounding box center [233, 94] width 1 height 10
checkbox input "true"
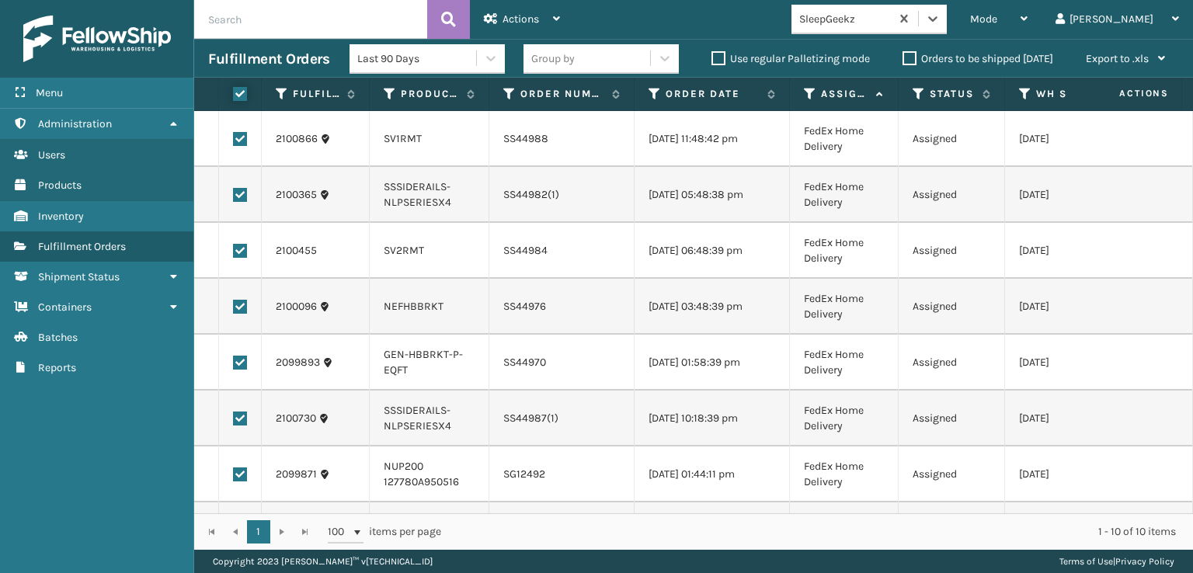
checkbox input "true"
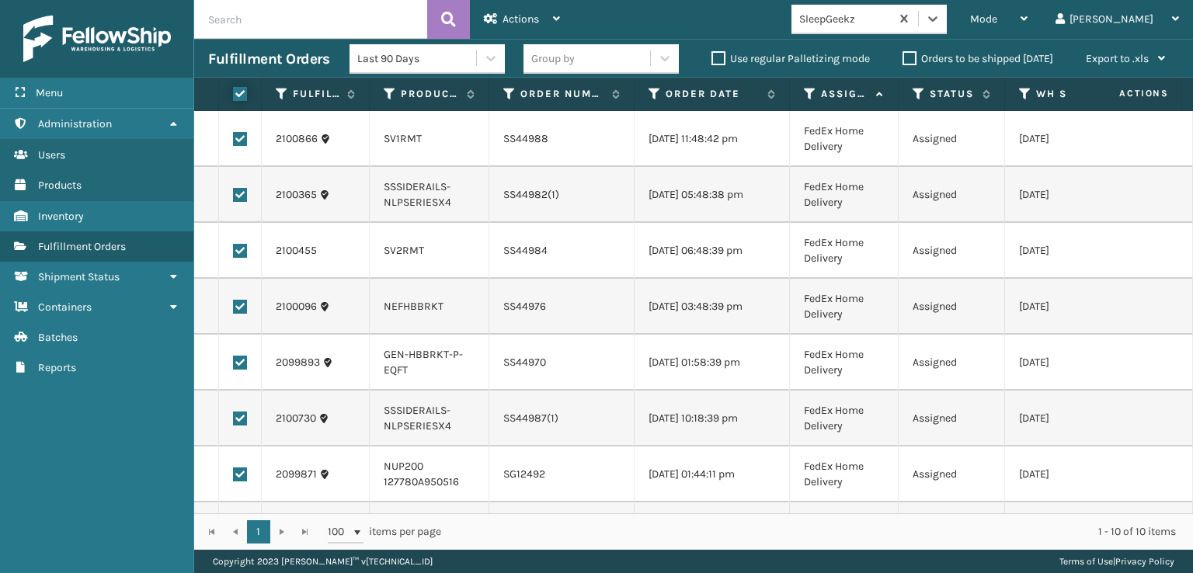
checkbox input "true"
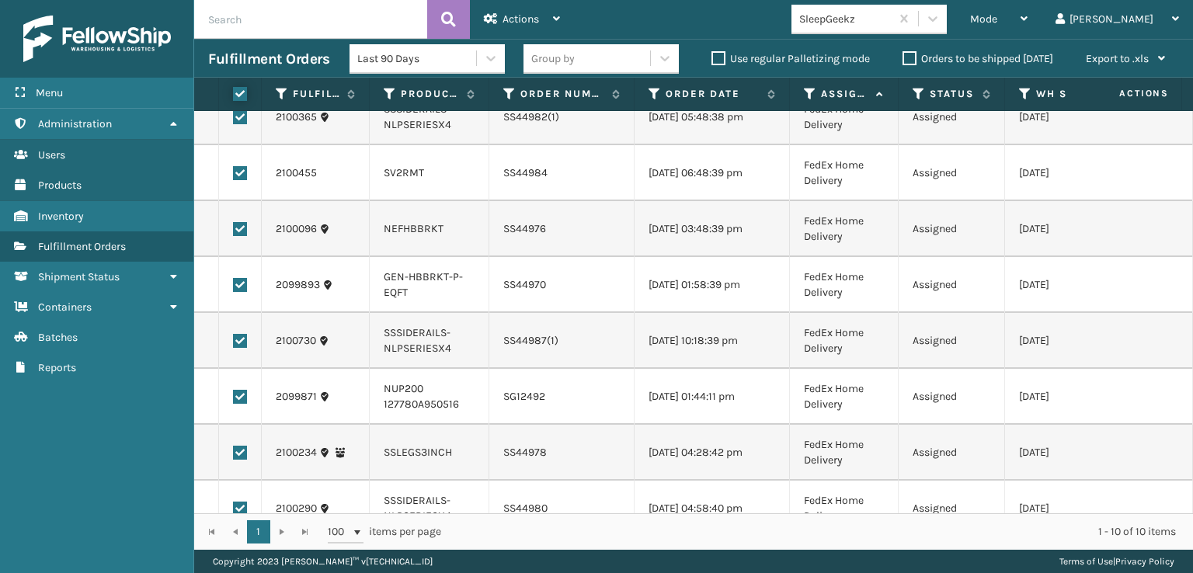
scroll to position [168, 0]
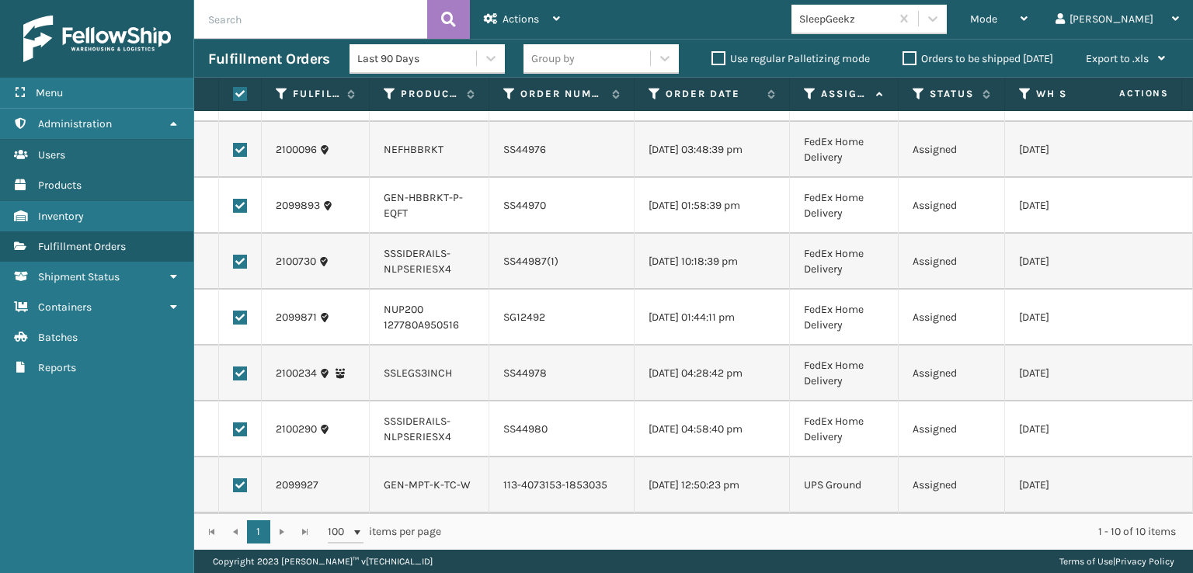
click at [241, 479] on label at bounding box center [240, 486] width 14 height 14
click at [234, 479] on input "checkbox" at bounding box center [233, 484] width 1 height 10
checkbox input "false"
click at [530, 25] on span "Actions" at bounding box center [521, 18] width 37 height 13
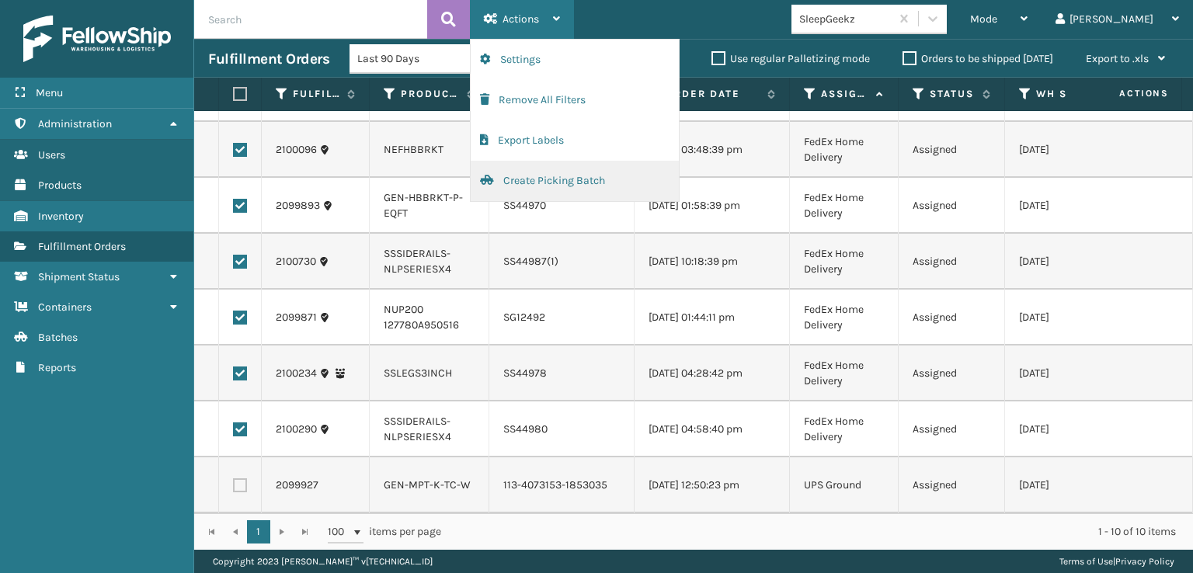
click at [547, 175] on button "Create Picking Batch" at bounding box center [575, 181] width 208 height 40
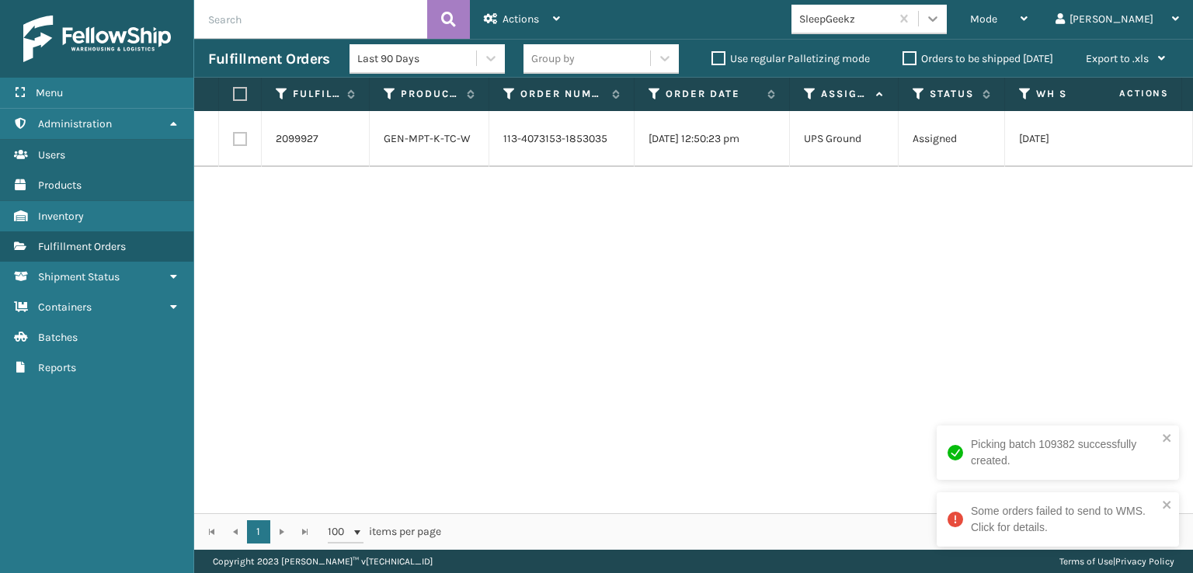
click at [941, 23] on icon at bounding box center [933, 19] width 16 height 16
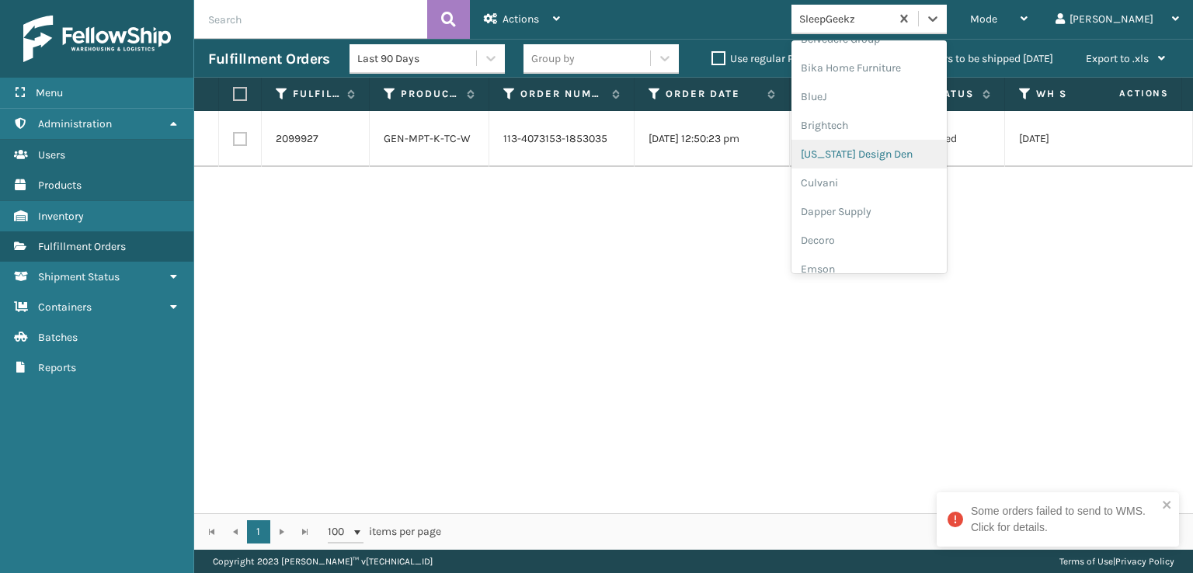
scroll to position [233, 0]
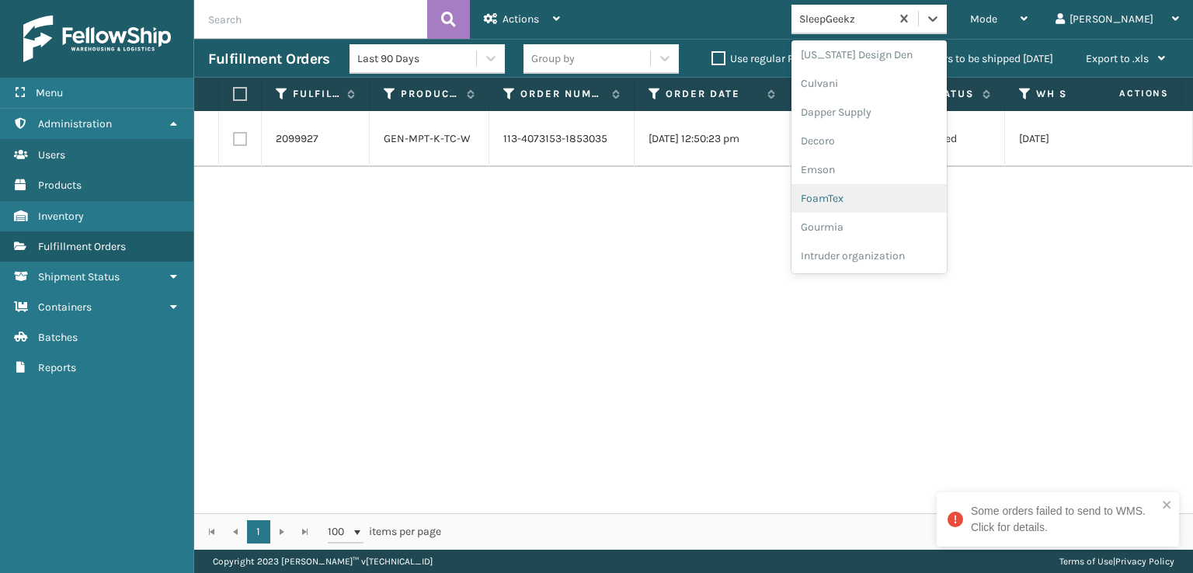
click at [879, 198] on div "FoamTex" at bounding box center [869, 198] width 155 height 29
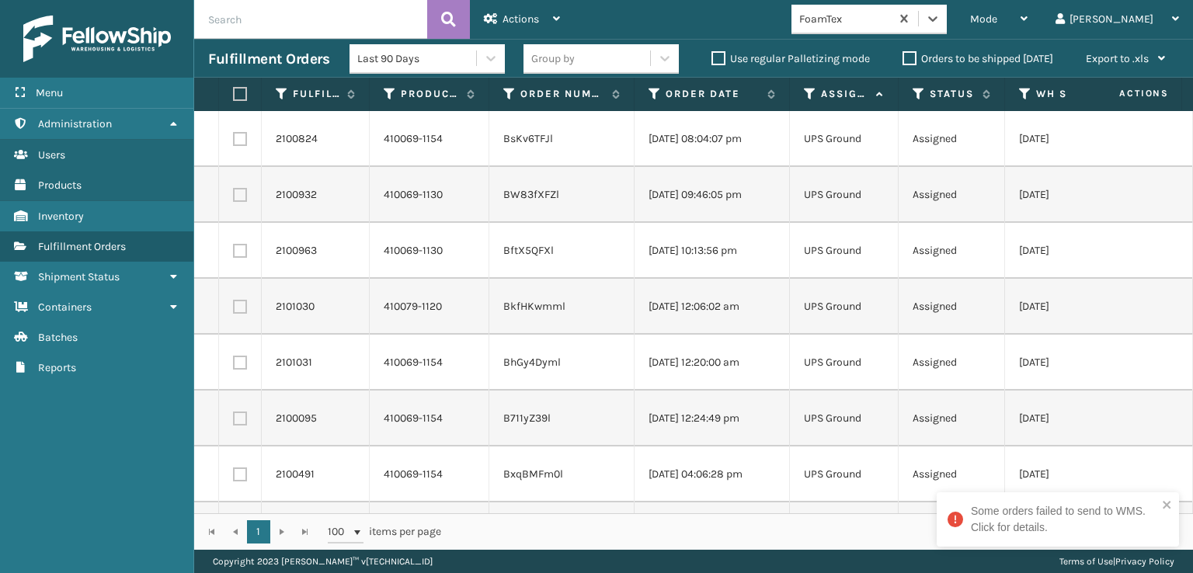
scroll to position [78, 0]
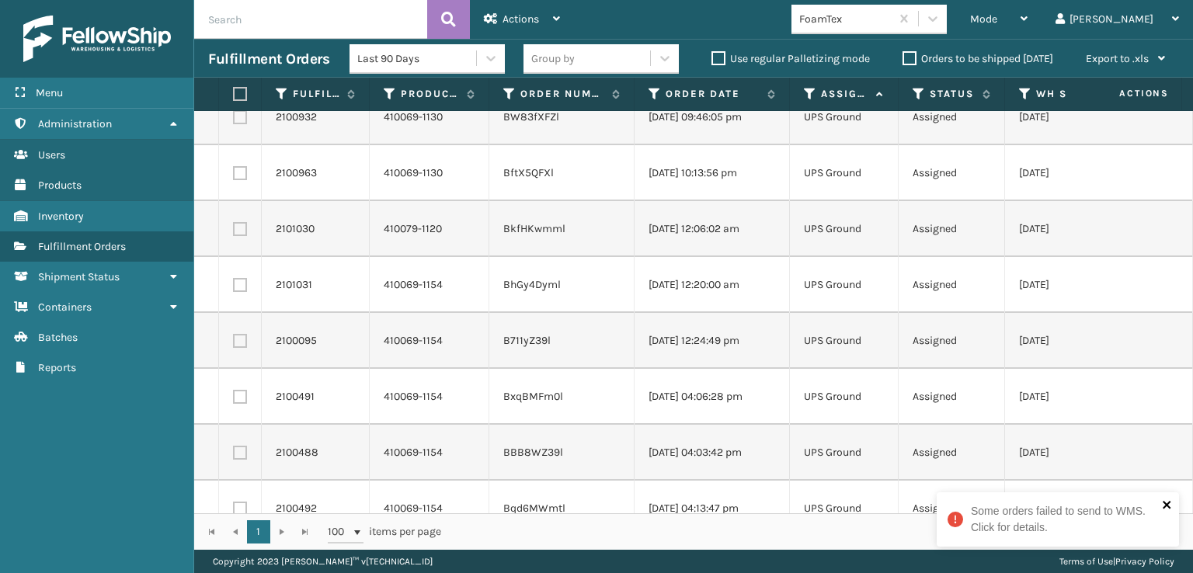
click at [1171, 507] on icon "close" at bounding box center [1167, 505] width 11 height 12
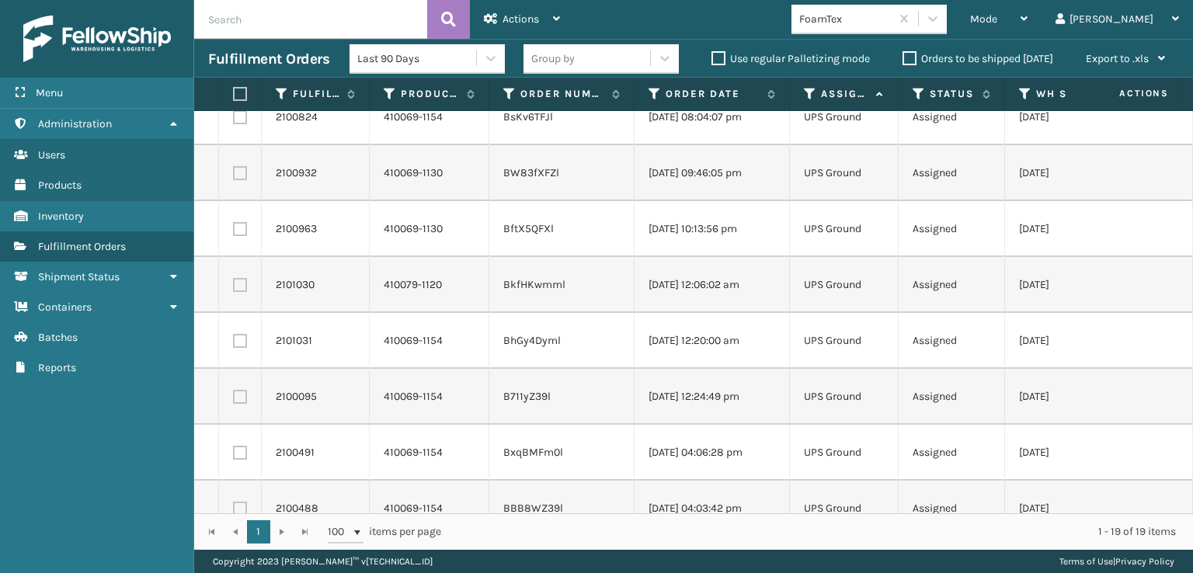
scroll to position [0, 0]
